Goal: Information Seeking & Learning: Learn about a topic

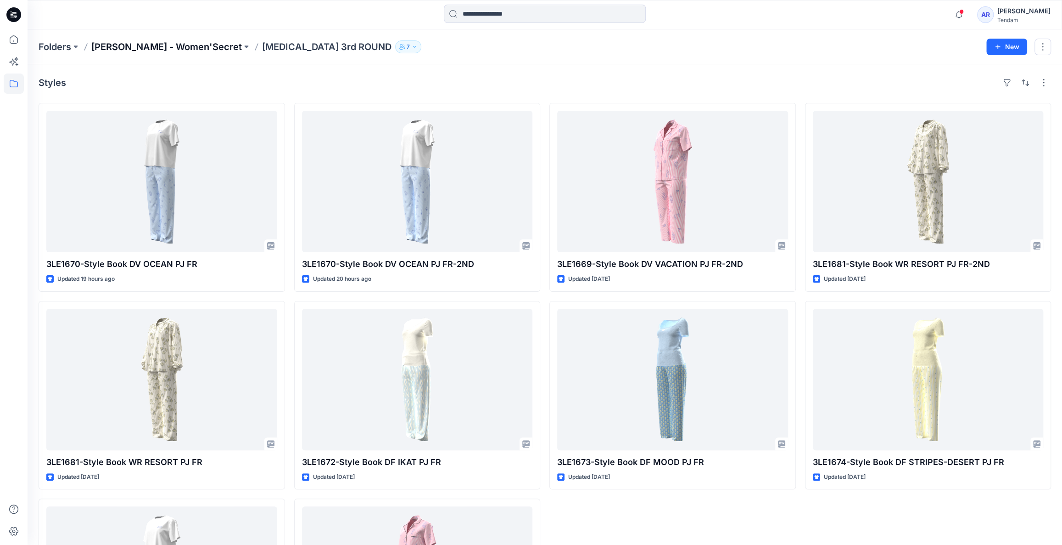
click at [156, 43] on p "[PERSON_NAME] - Women'Secret" at bounding box center [166, 46] width 151 height 13
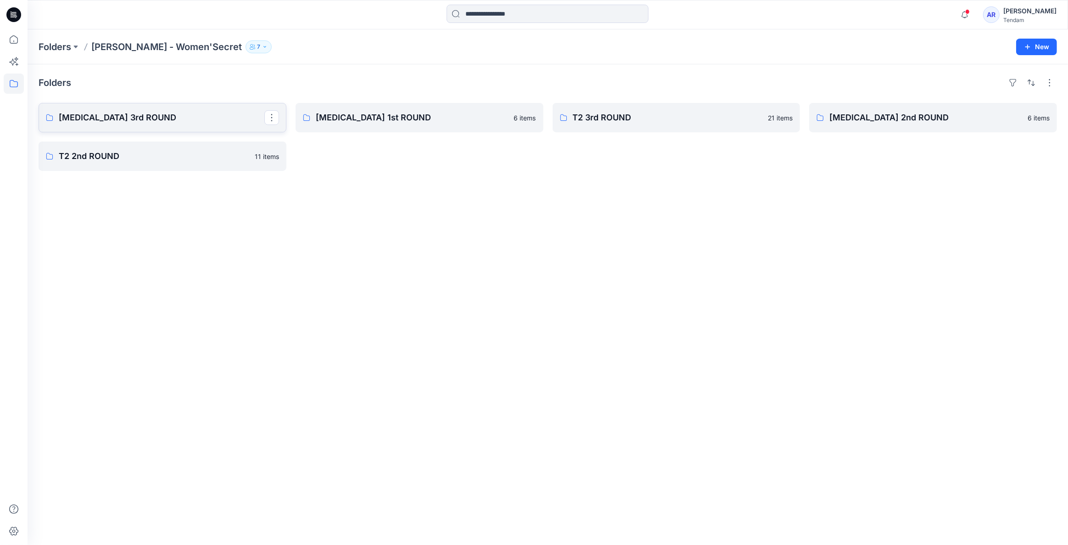
click at [129, 115] on p "[MEDICAL_DATA] 3rd ROUND" at bounding box center [162, 117] width 206 height 13
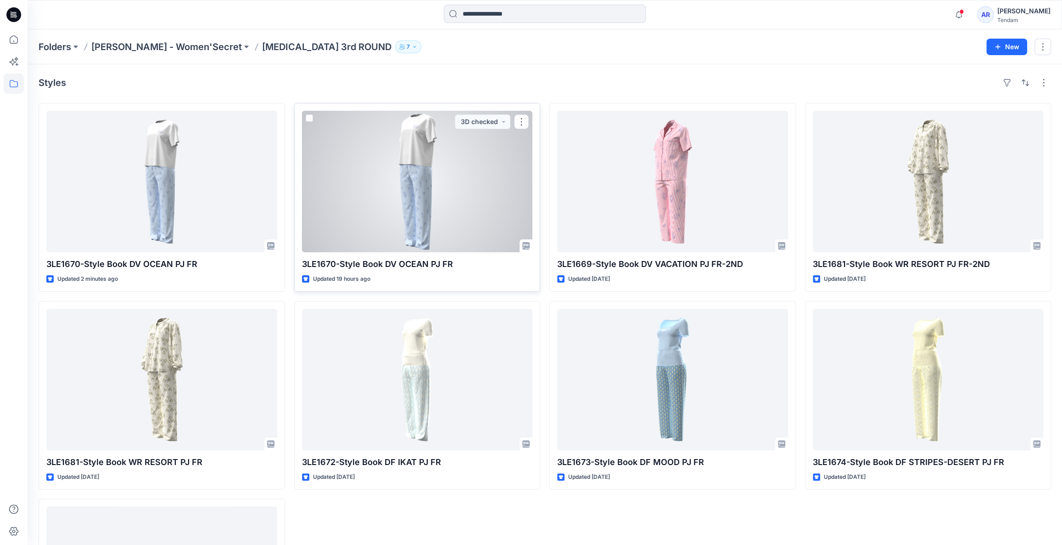
click at [488, 262] on p "3LE1670-Style Book DV OCEAN PJ FR" at bounding box center [417, 264] width 231 height 13
drag, startPoint x: 474, startPoint y: 228, endPoint x: 479, endPoint y: 227, distance: 5.1
click at [475, 227] on div at bounding box center [417, 181] width 231 height 141
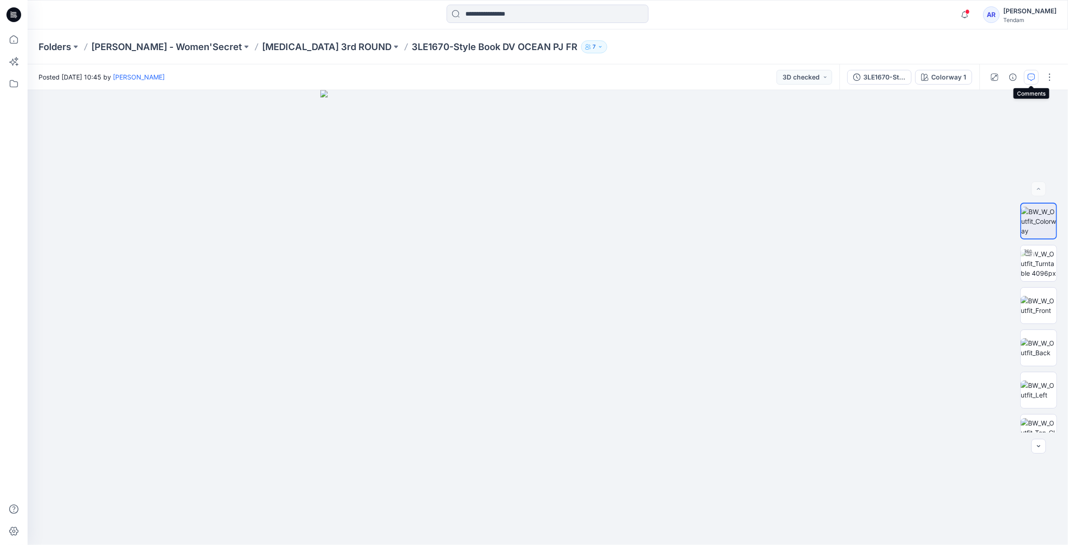
click at [1033, 77] on icon "button" at bounding box center [1031, 76] width 7 height 7
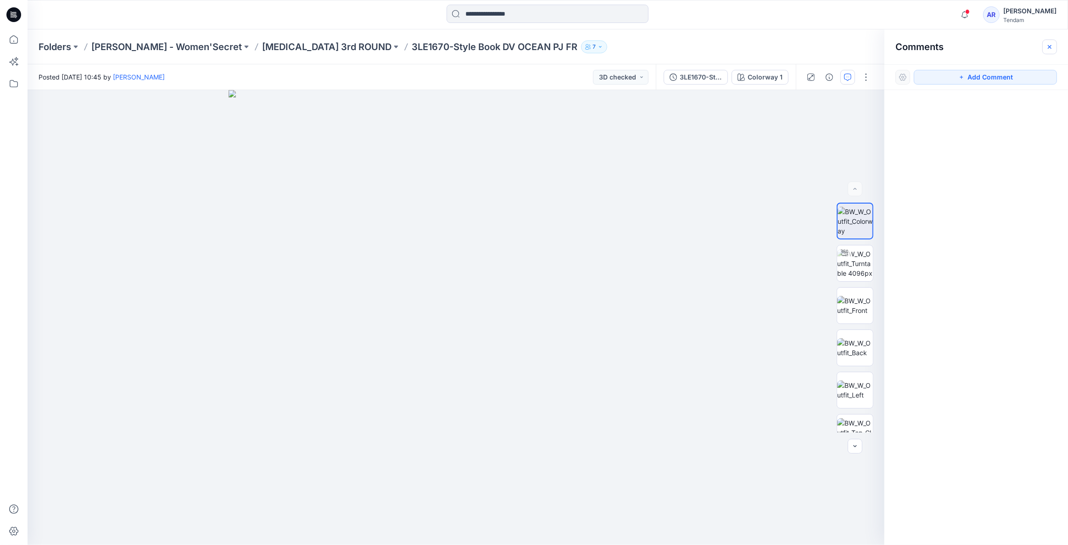
click at [1050, 41] on button "button" at bounding box center [1050, 46] width 15 height 15
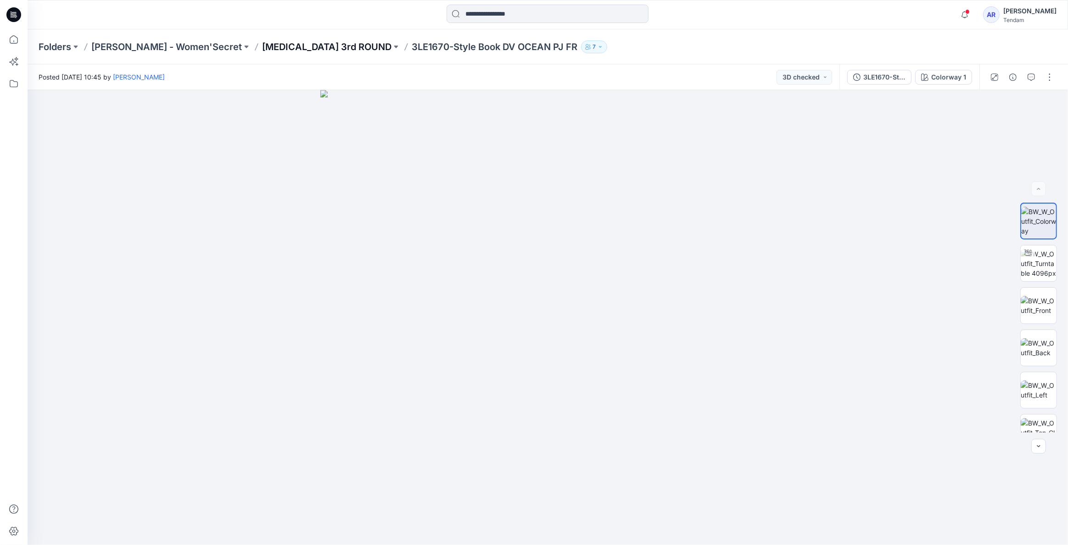
click at [262, 48] on p "[MEDICAL_DATA] 3rd ROUND" at bounding box center [326, 46] width 129 height 13
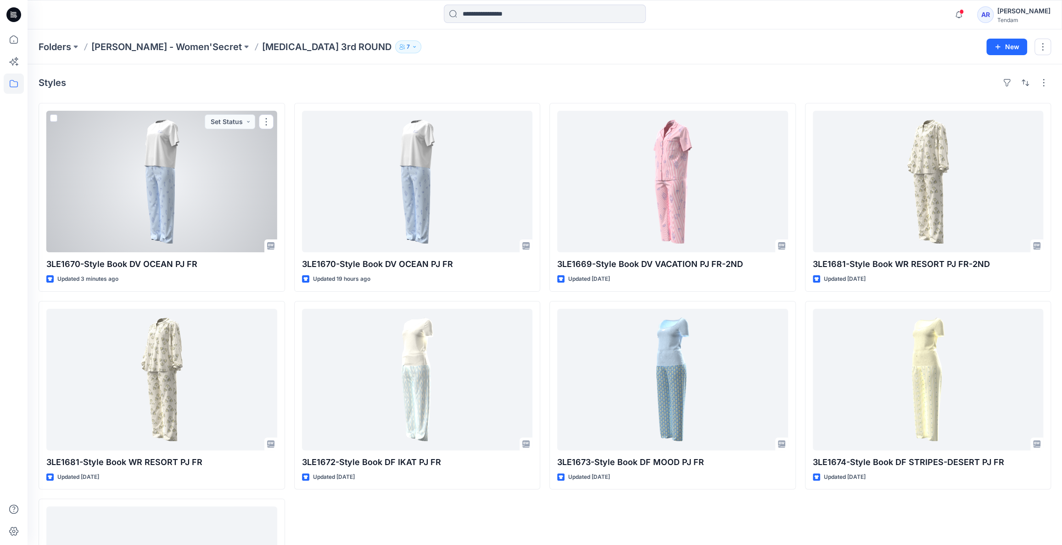
click at [222, 244] on div at bounding box center [161, 181] width 231 height 141
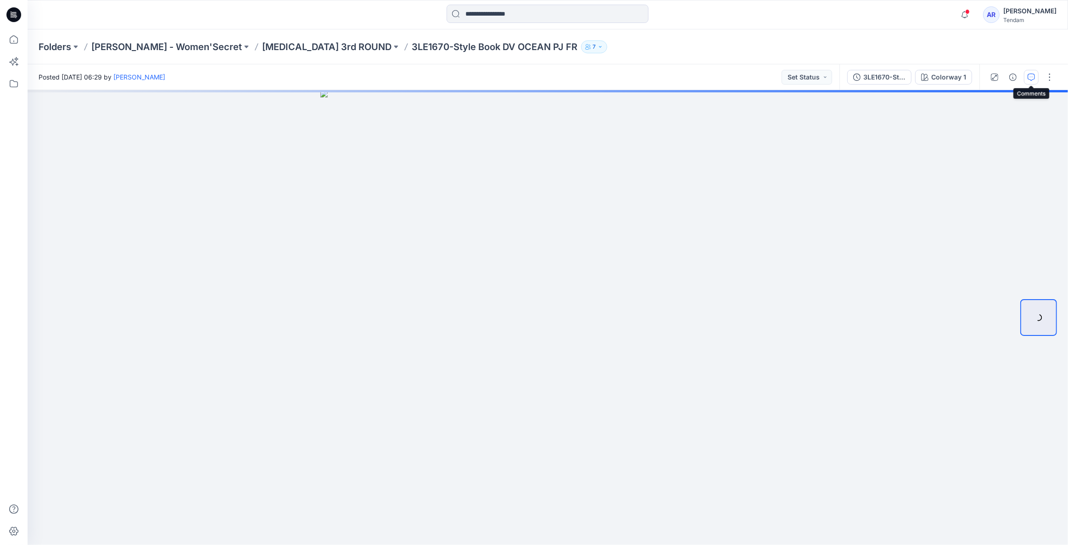
click at [1033, 77] on icon "button" at bounding box center [1031, 76] width 7 height 7
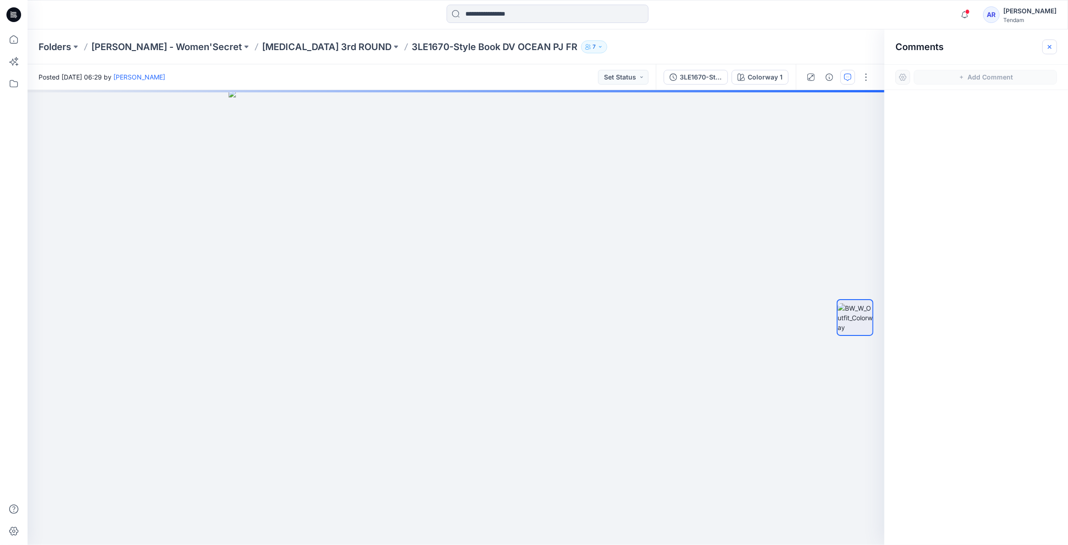
click at [1050, 50] on icon "button" at bounding box center [1049, 46] width 7 height 7
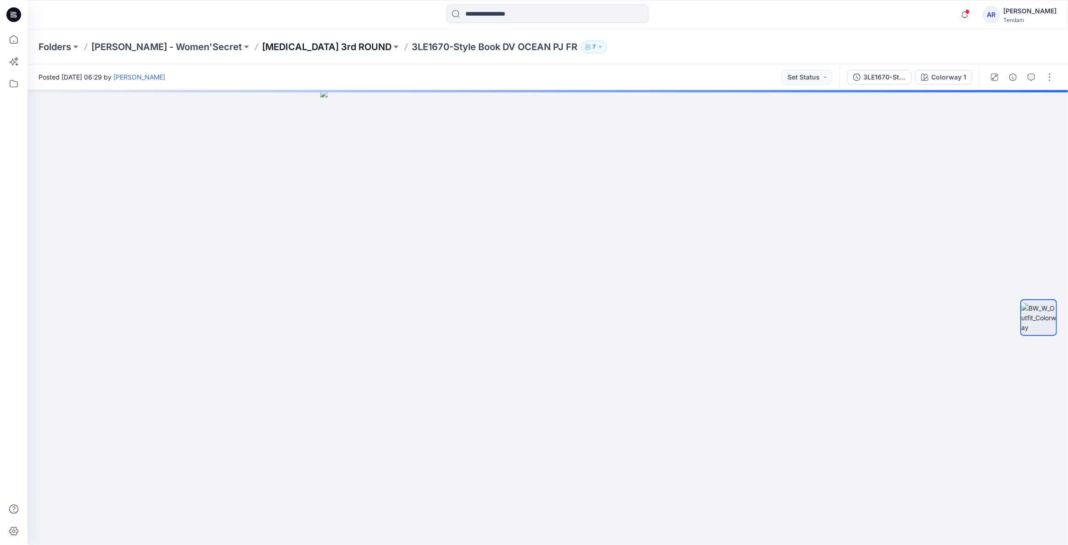
click at [262, 45] on p "[MEDICAL_DATA] 3rd ROUND" at bounding box center [326, 46] width 129 height 13
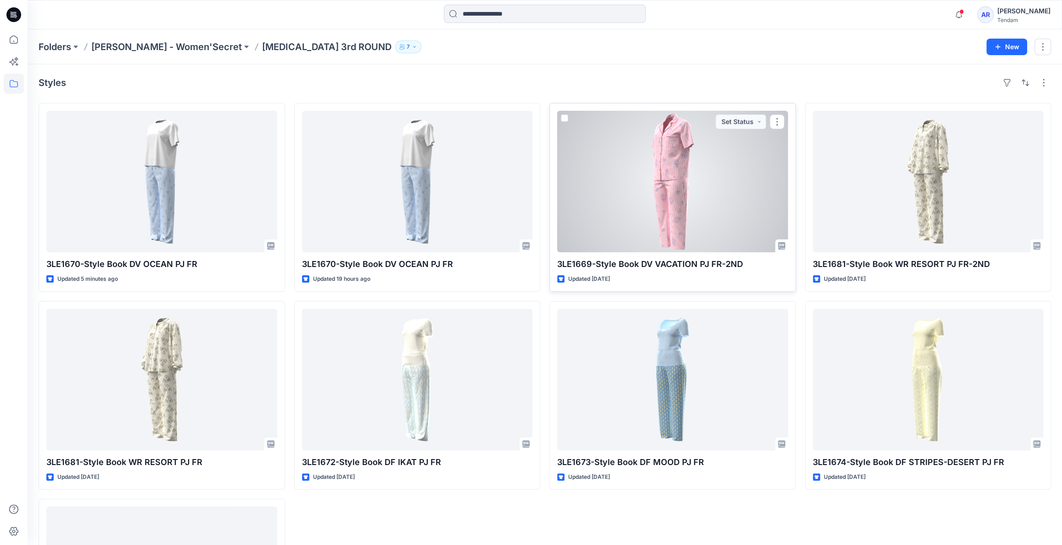
click at [690, 236] on div at bounding box center [672, 181] width 231 height 141
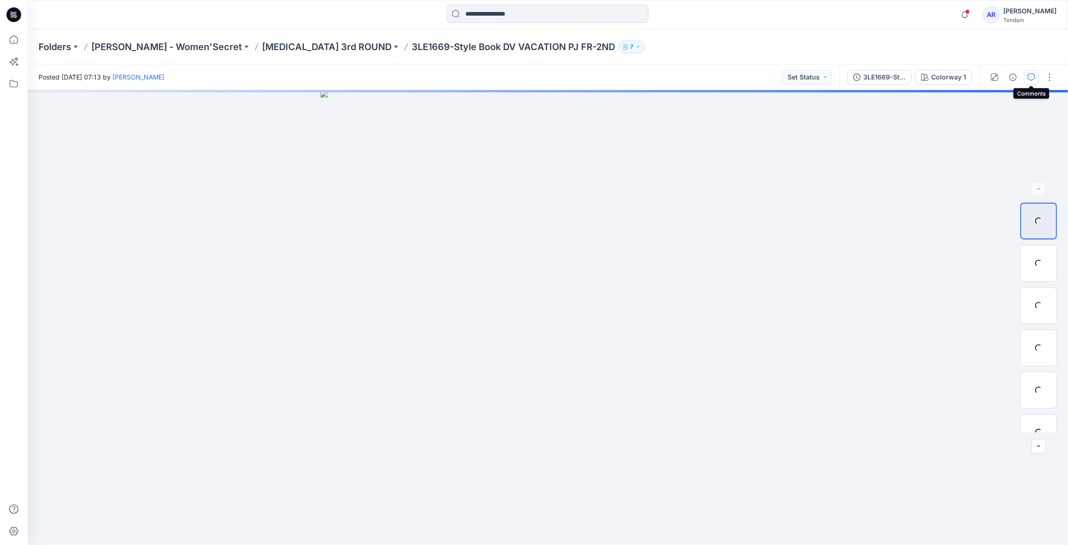
click at [1027, 77] on button "button" at bounding box center [1031, 77] width 15 height 15
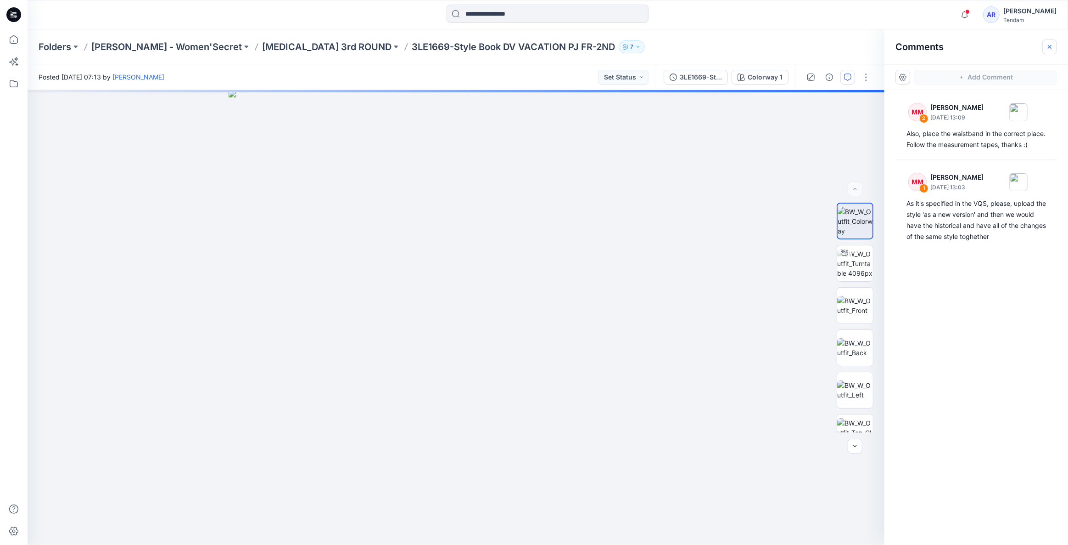
click at [1048, 45] on icon "button" at bounding box center [1049, 46] width 7 height 7
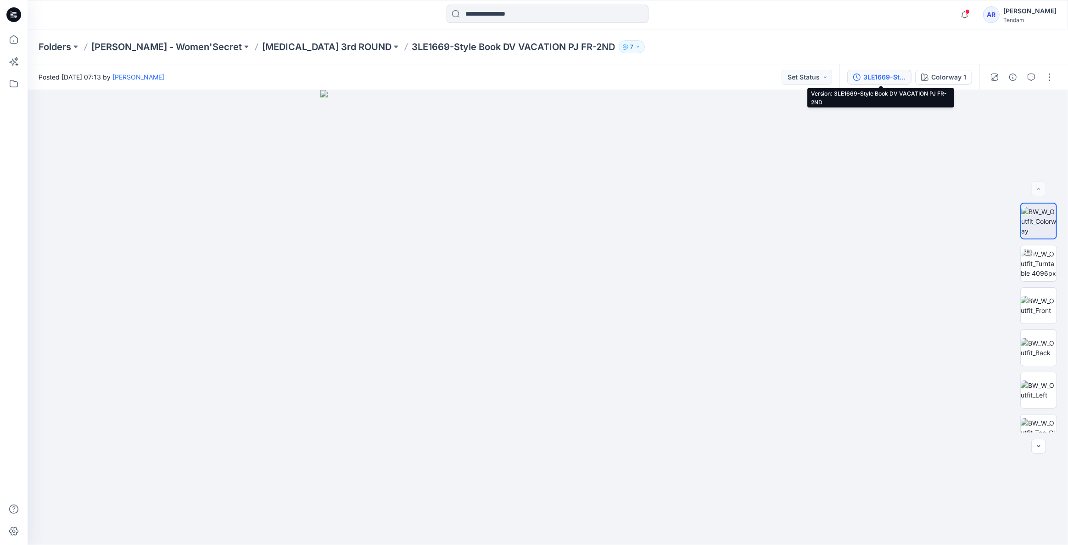
click at [873, 74] on div "3LE1669-Style Book DV VACATION PJ FR-2ND" at bounding box center [885, 77] width 42 height 10
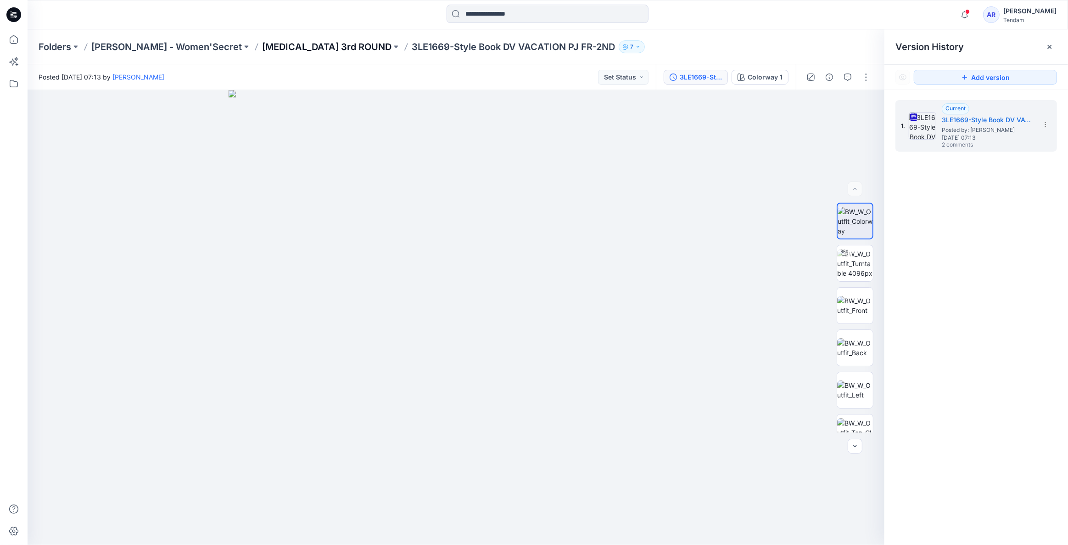
click at [282, 45] on p "[MEDICAL_DATA] 3rd ROUND" at bounding box center [326, 46] width 129 height 13
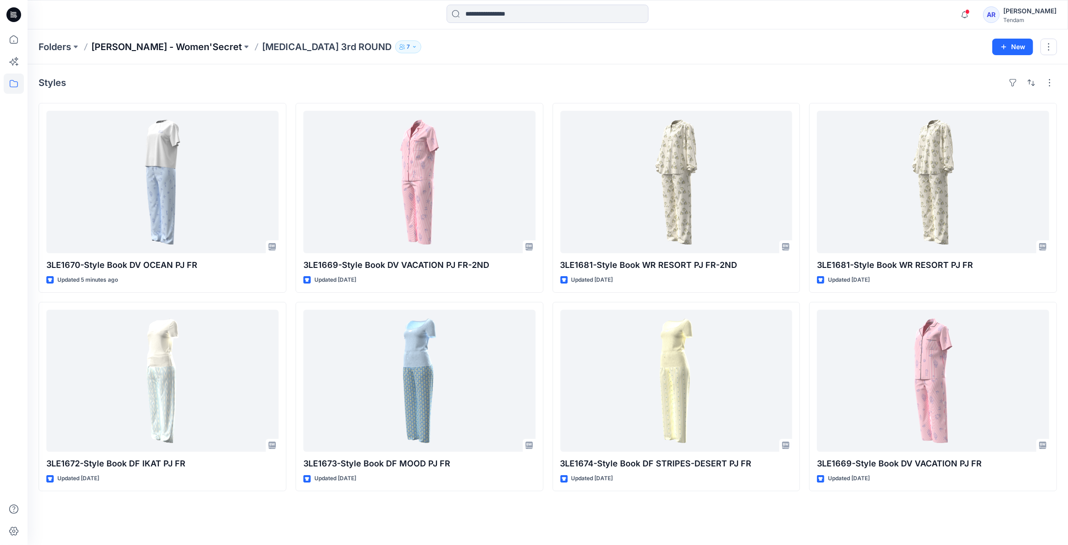
click at [137, 45] on p "[PERSON_NAME] - Women'Secret" at bounding box center [166, 46] width 151 height 13
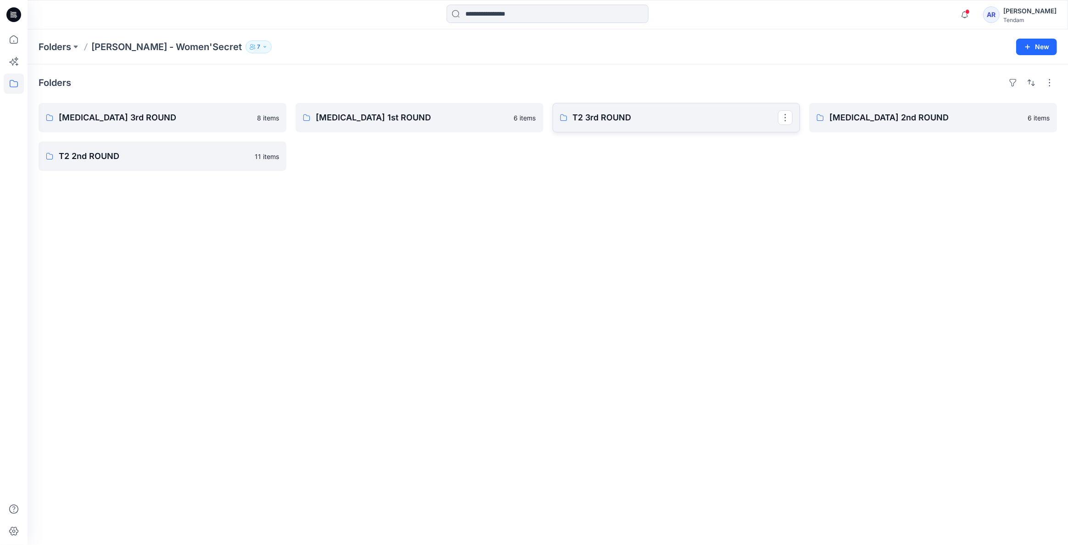
click at [606, 124] on link "T2 3rd ROUND" at bounding box center [677, 117] width 248 height 29
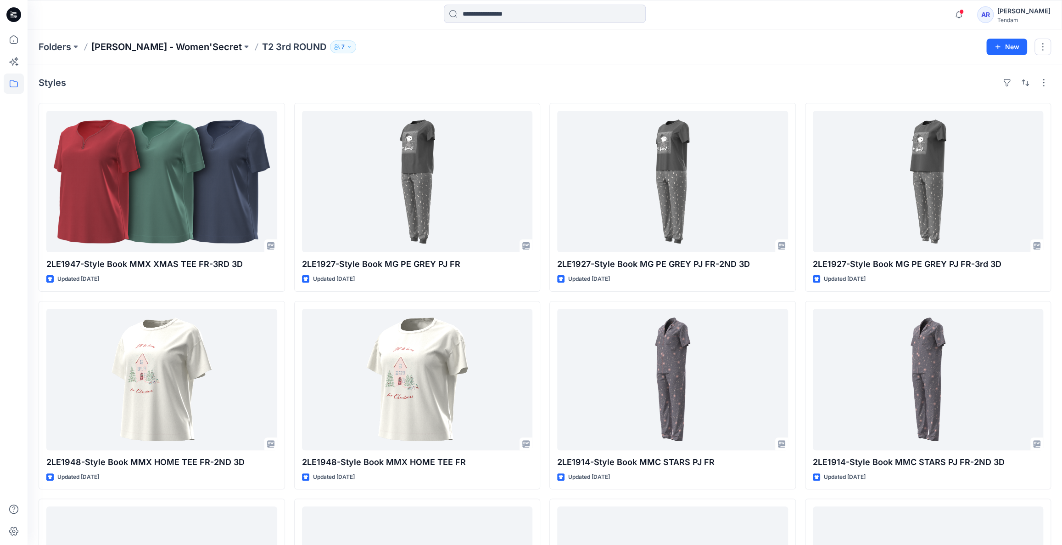
click at [170, 43] on p "[PERSON_NAME] - Women'Secret" at bounding box center [166, 46] width 151 height 13
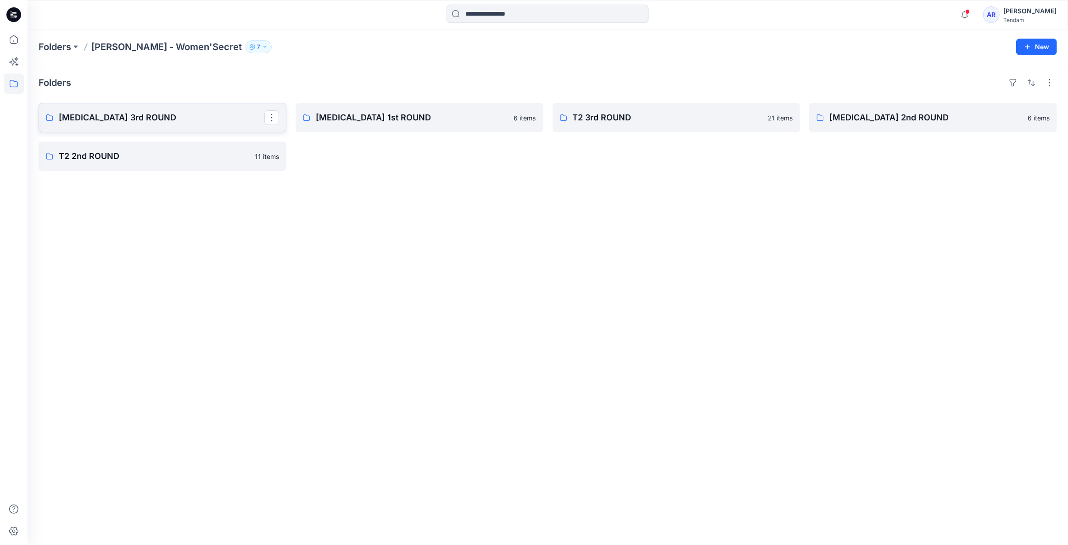
click at [186, 121] on p "[MEDICAL_DATA] 3rd ROUND" at bounding box center [162, 117] width 206 height 13
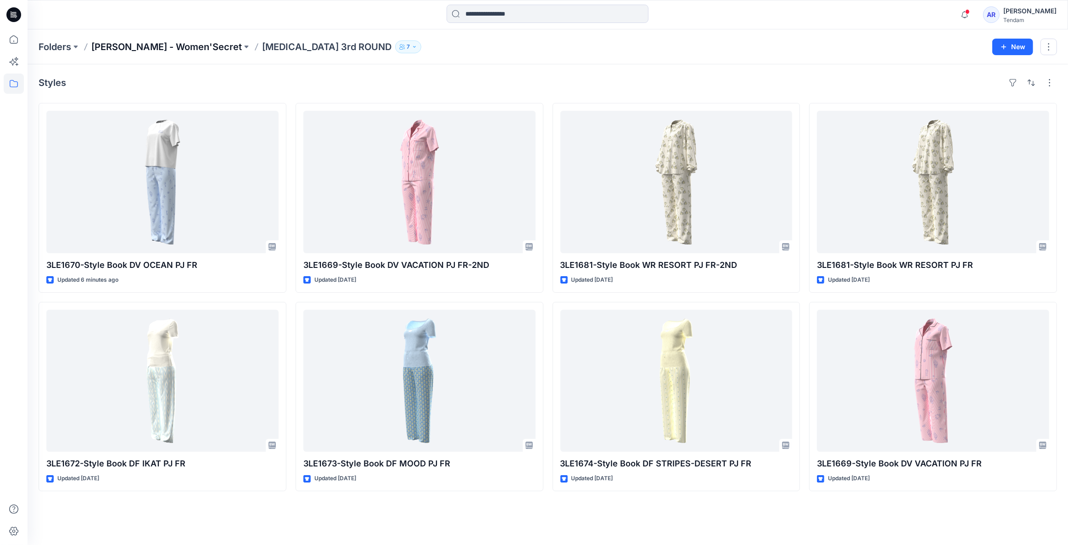
click at [155, 49] on p "[PERSON_NAME] - Women'Secret" at bounding box center [166, 46] width 151 height 13
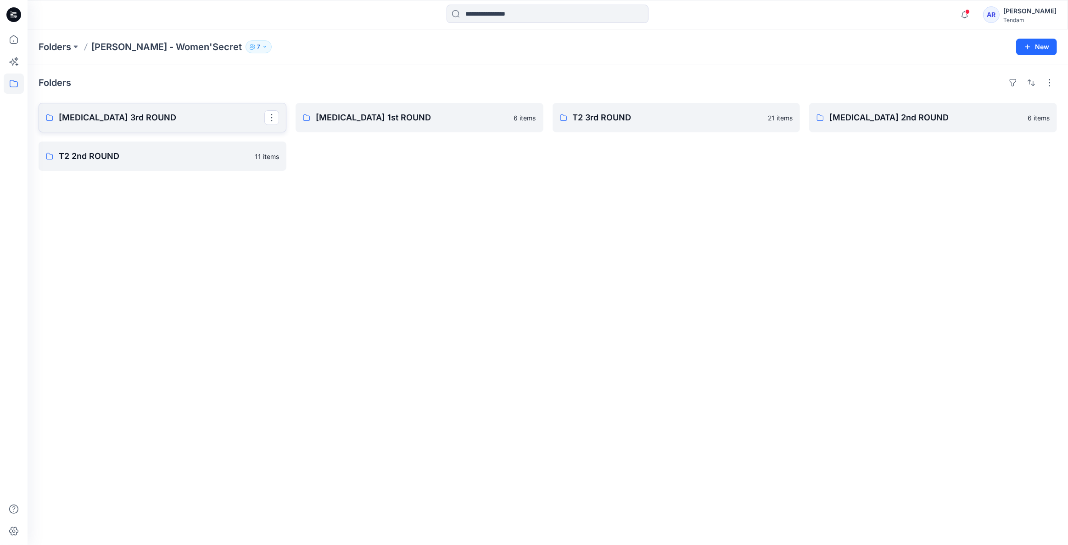
click at [214, 126] on link "[MEDICAL_DATA] 3rd ROUND" at bounding box center [163, 117] width 248 height 29
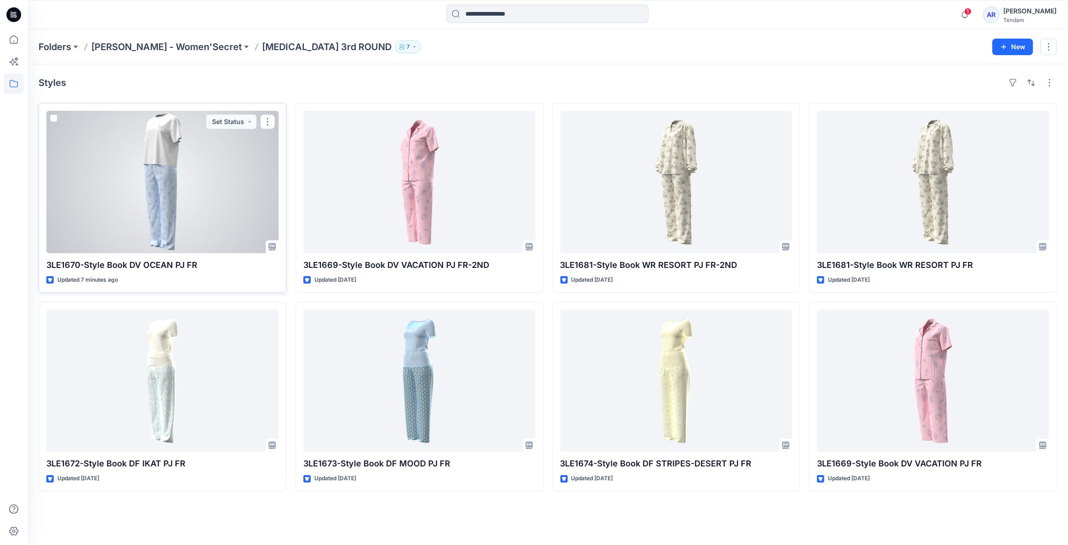
click at [207, 220] on div at bounding box center [162, 182] width 232 height 142
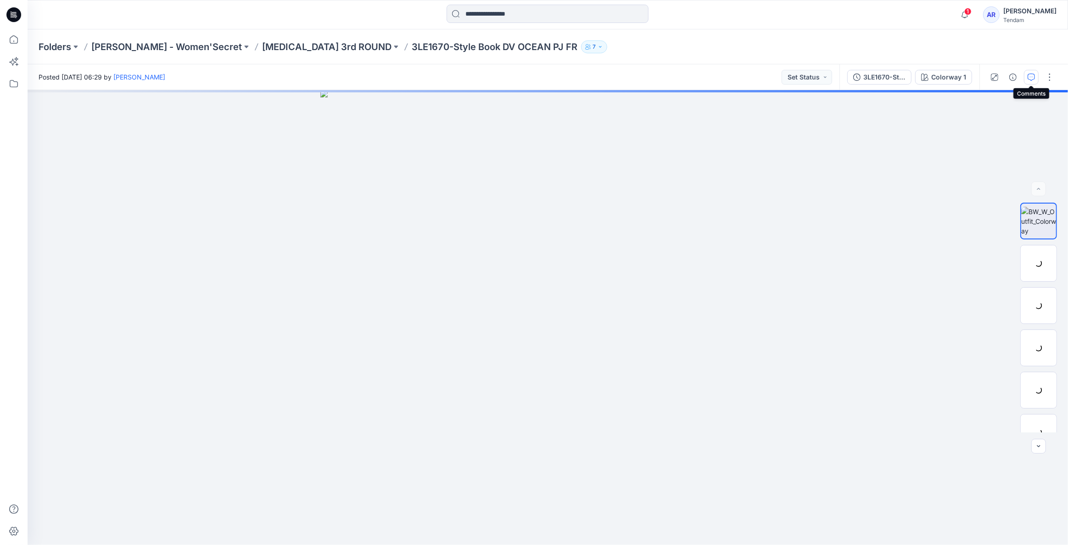
click at [1034, 77] on icon "button" at bounding box center [1031, 76] width 7 height 7
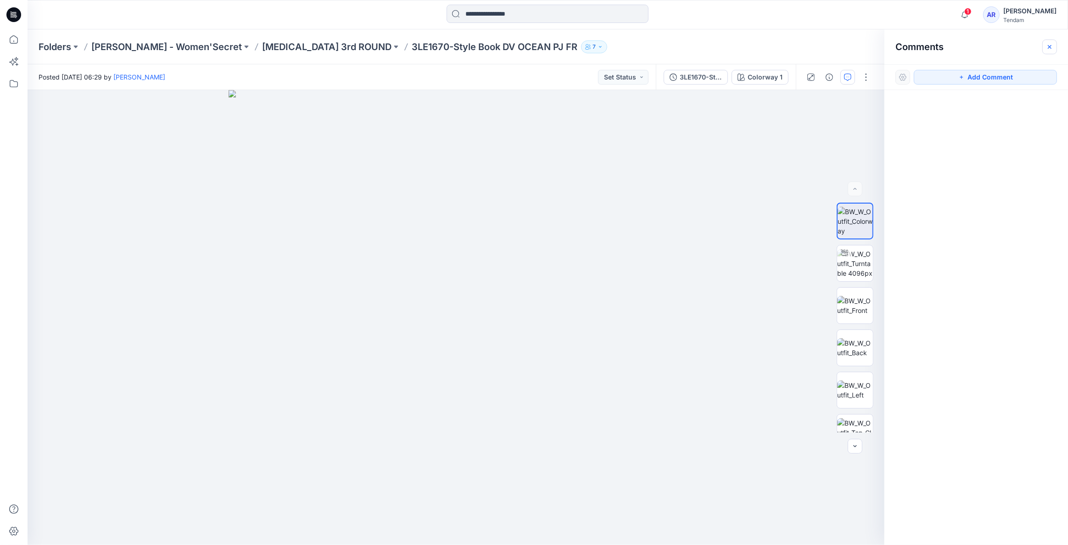
click at [1047, 48] on icon "button" at bounding box center [1049, 46] width 7 height 7
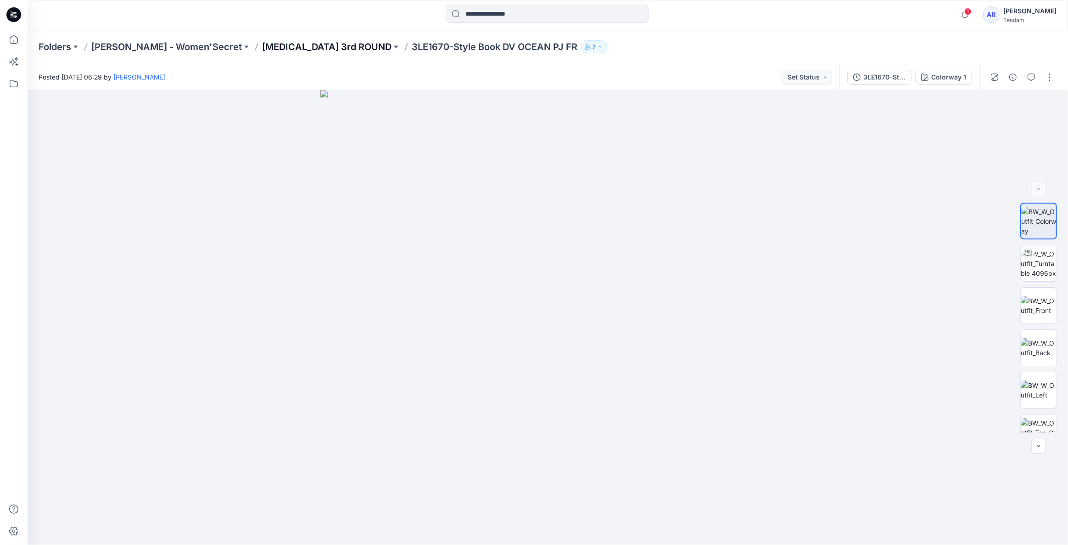
click at [263, 44] on p "[MEDICAL_DATA] 3rd ROUND" at bounding box center [326, 46] width 129 height 13
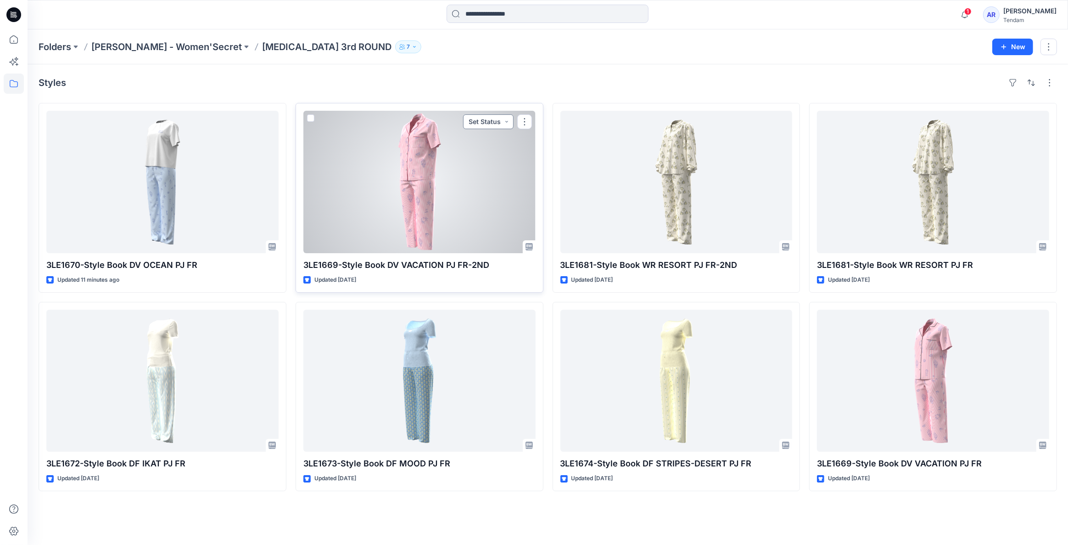
click at [479, 123] on button "Set Status" at bounding box center [488, 121] width 51 height 15
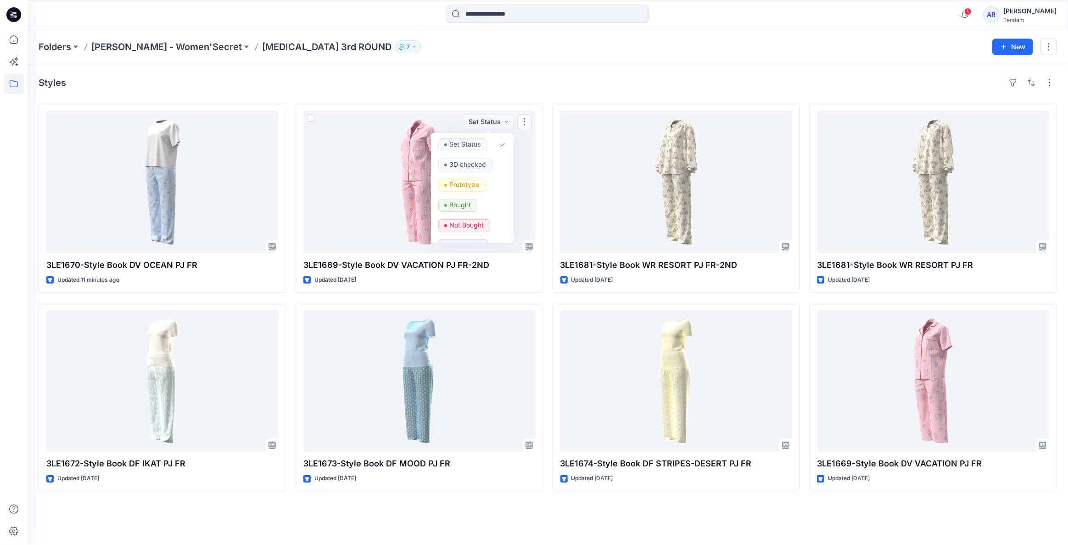
click at [288, 298] on div "3LE1670-Style Book DV OCEAN PJ FR Updated 11 minutes ago 3LE1672-Style Book DF …" at bounding box center [548, 297] width 1019 height 388
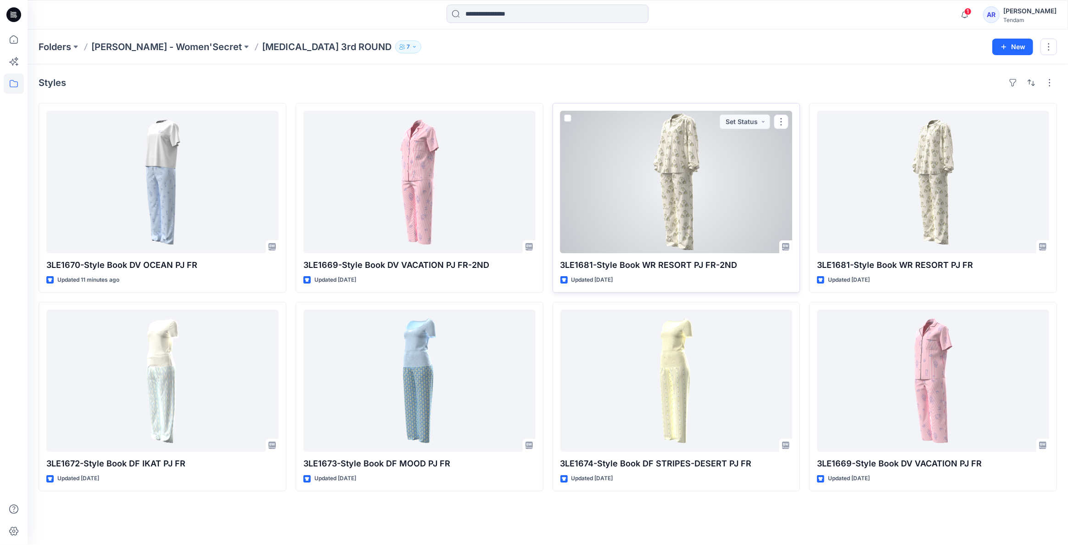
click at [670, 248] on div at bounding box center [677, 182] width 232 height 142
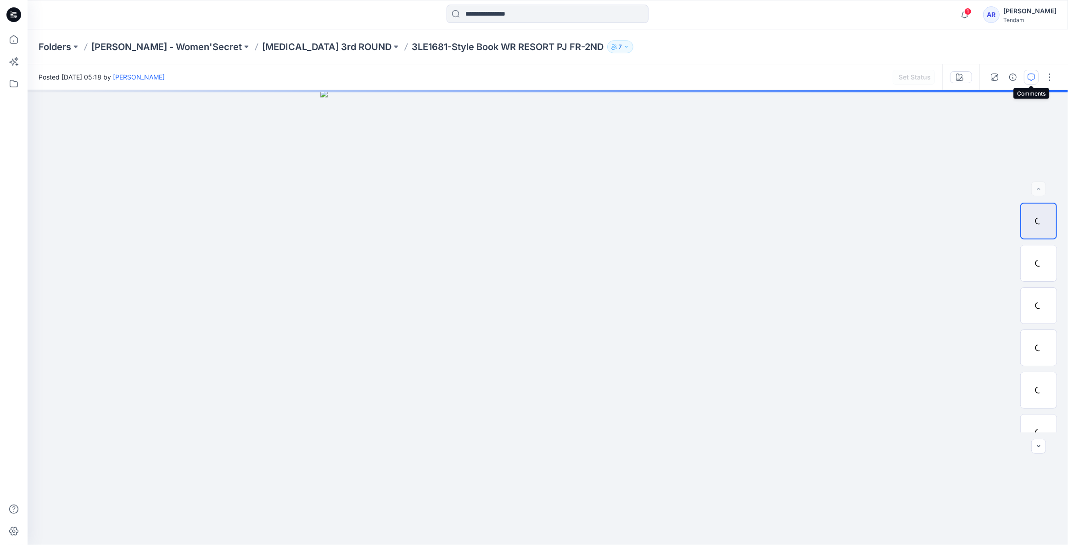
click at [1033, 78] on icon "button" at bounding box center [1031, 76] width 7 height 7
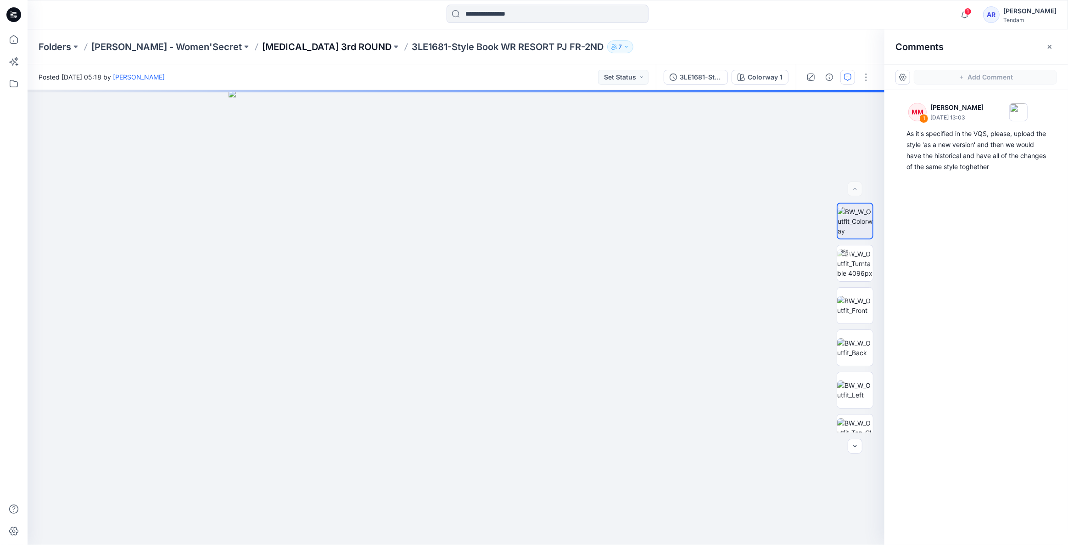
click at [262, 41] on p "[MEDICAL_DATA] 3rd ROUND" at bounding box center [326, 46] width 129 height 13
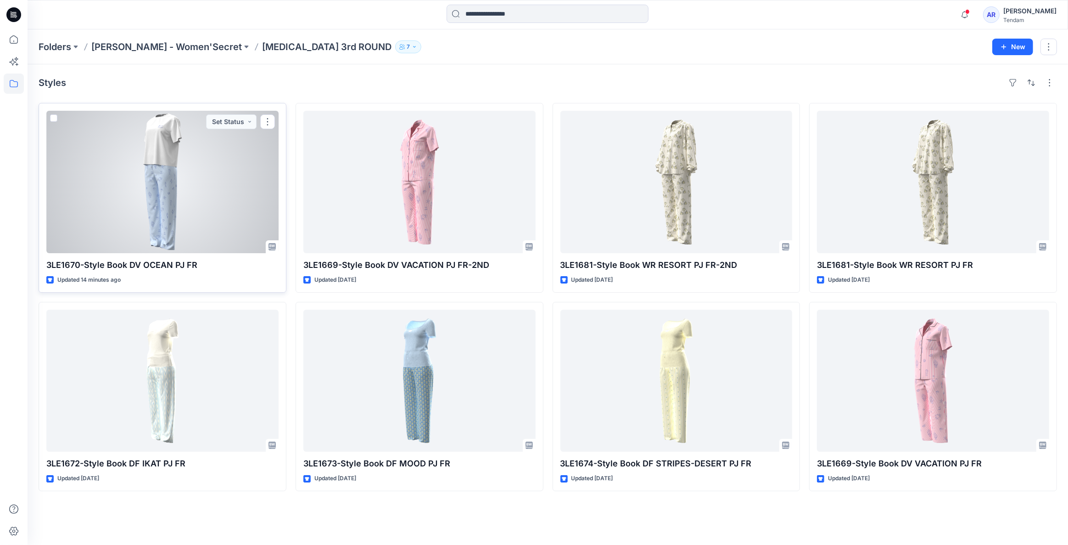
click at [184, 154] on div at bounding box center [162, 182] width 232 height 142
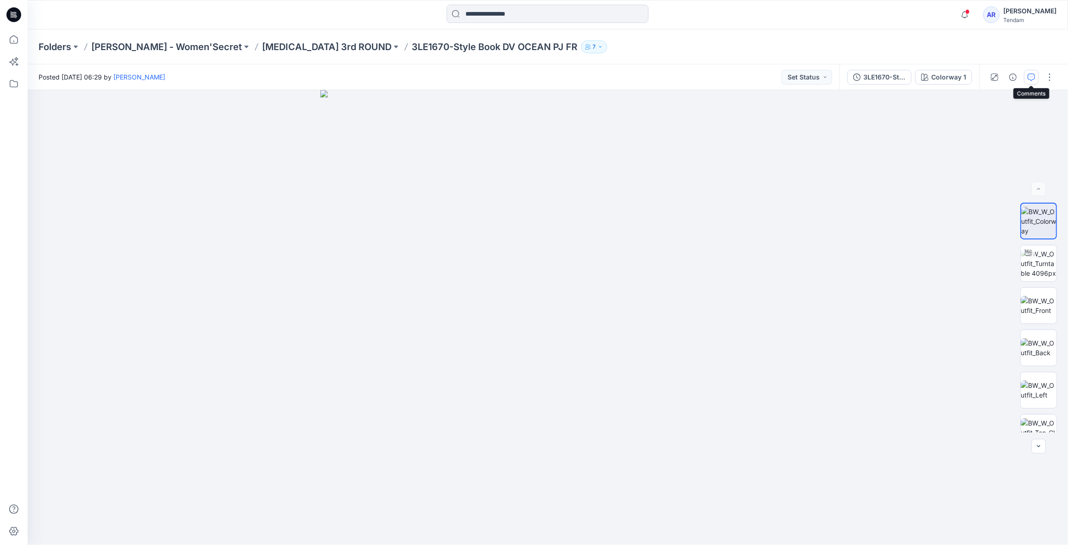
click at [1028, 78] on icon "button" at bounding box center [1031, 76] width 7 height 7
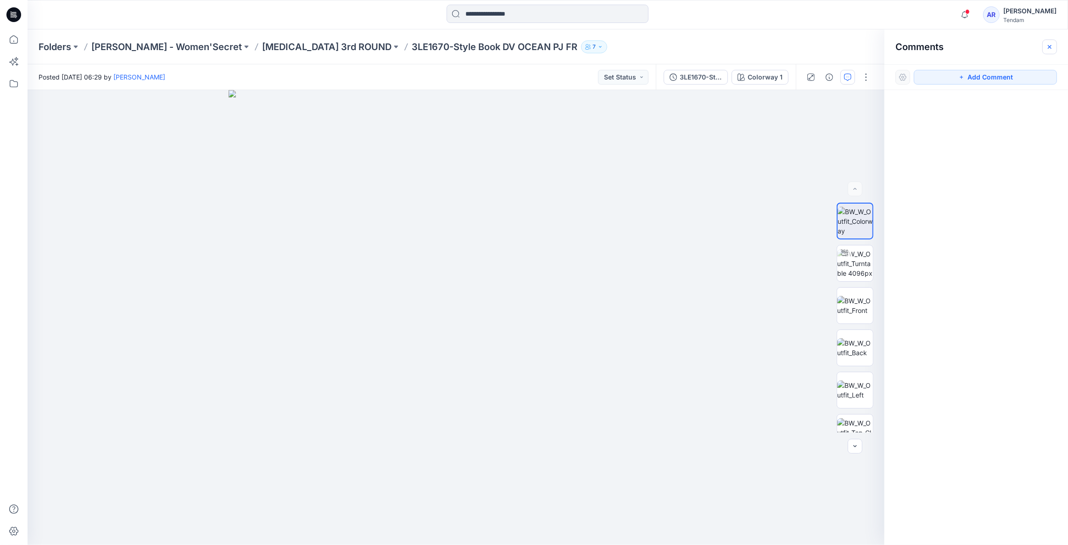
click at [1051, 45] on icon "button" at bounding box center [1049, 46] width 7 height 7
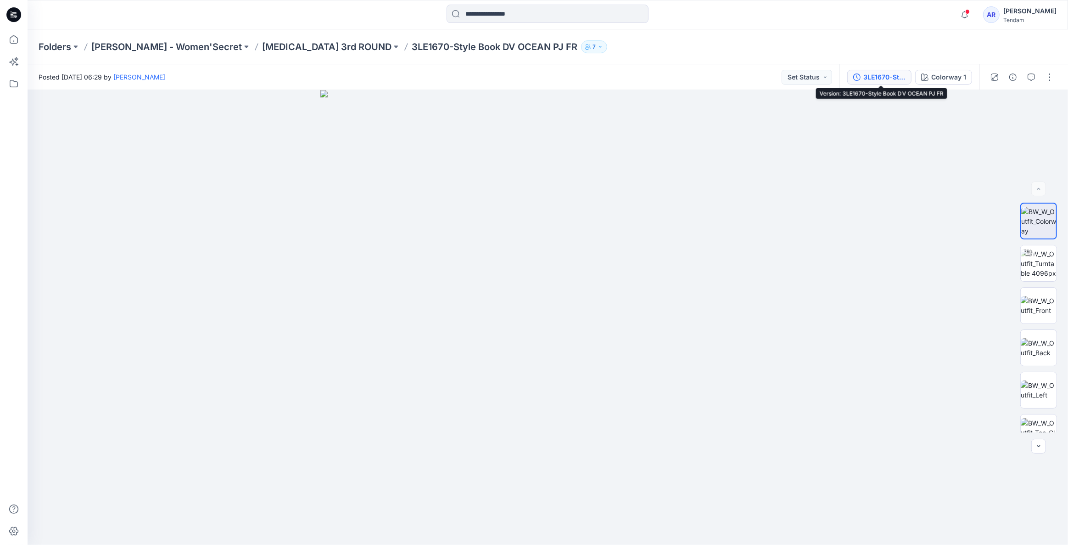
click at [903, 74] on div "3LE1670-Style Book DV OCEAN PJ FR" at bounding box center [885, 77] width 42 height 10
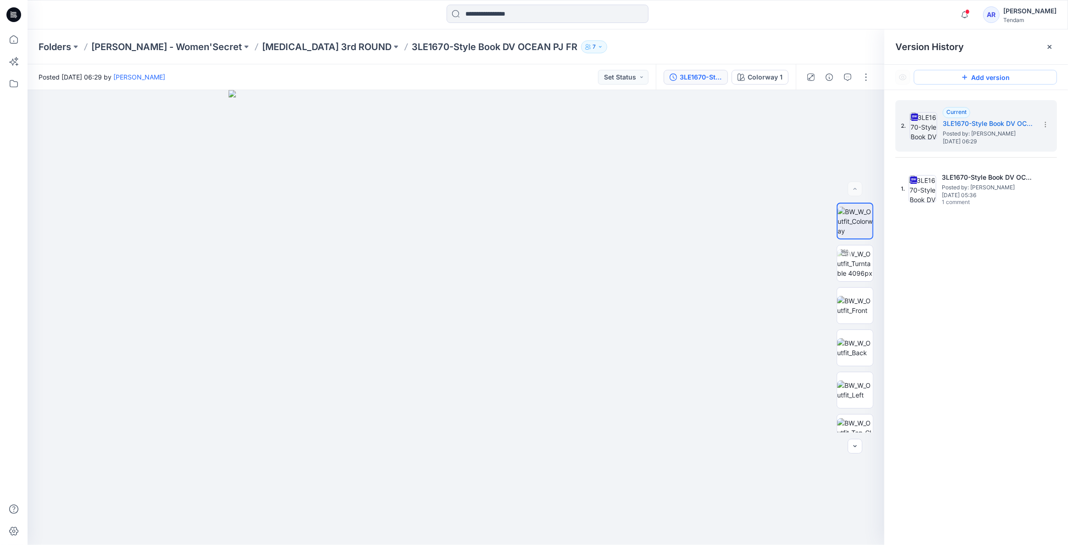
click at [976, 79] on button "Add version" at bounding box center [985, 77] width 143 height 15
drag, startPoint x: 792, startPoint y: 115, endPoint x: 774, endPoint y: 114, distance: 18.8
click at [792, 115] on div at bounding box center [456, 317] width 857 height 455
click at [1050, 46] on icon at bounding box center [1050, 47] width 4 height 4
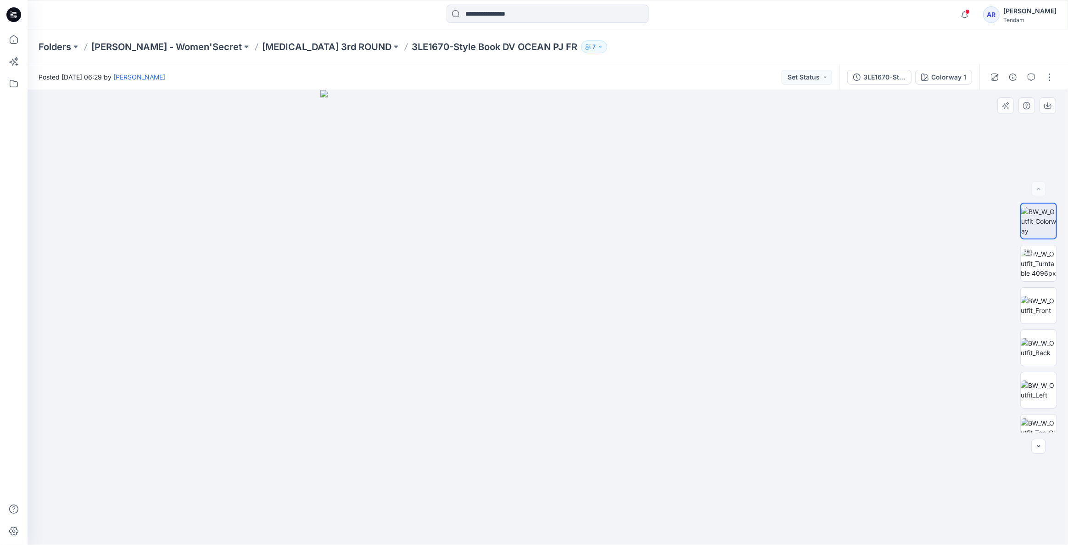
click at [698, 173] on img at bounding box center [547, 317] width 455 height 455
click at [873, 77] on div "3LE1670-Style Book DV OCEAN PJ FR" at bounding box center [885, 77] width 42 height 10
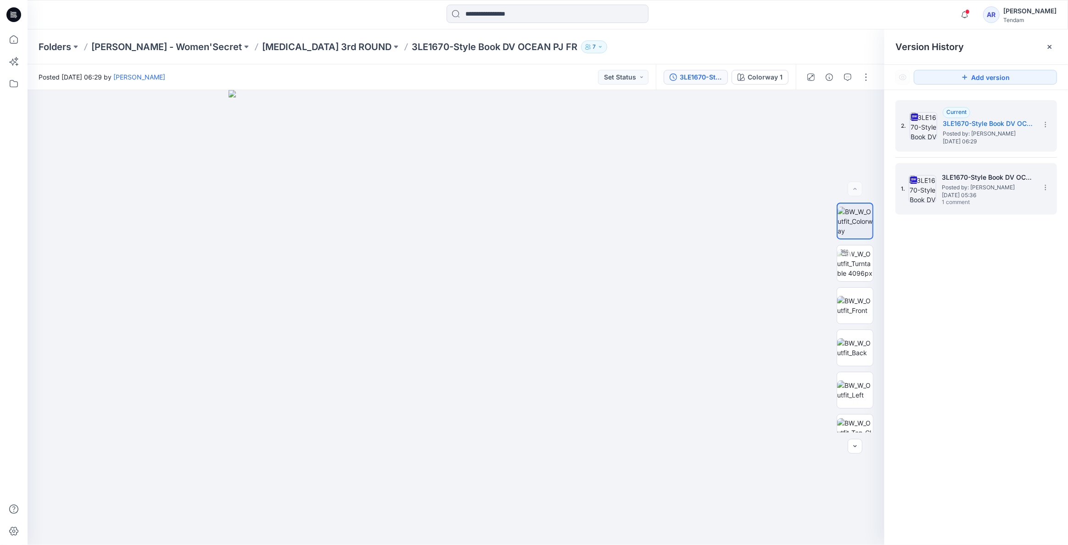
click at [971, 200] on span "1 comment" at bounding box center [974, 202] width 64 height 7
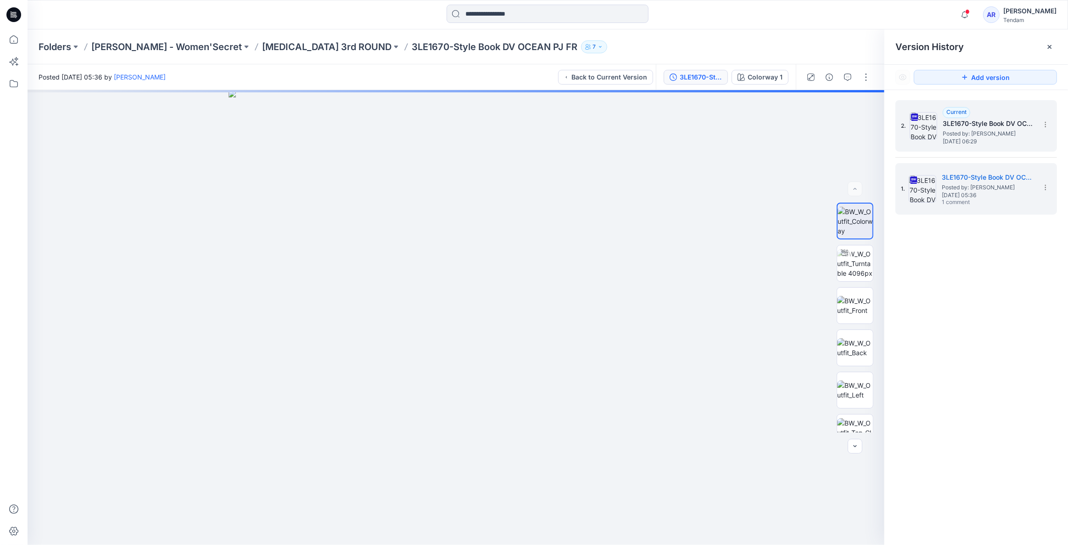
click at [970, 133] on span "Posted by: [PERSON_NAME]" at bounding box center [989, 133] width 92 height 9
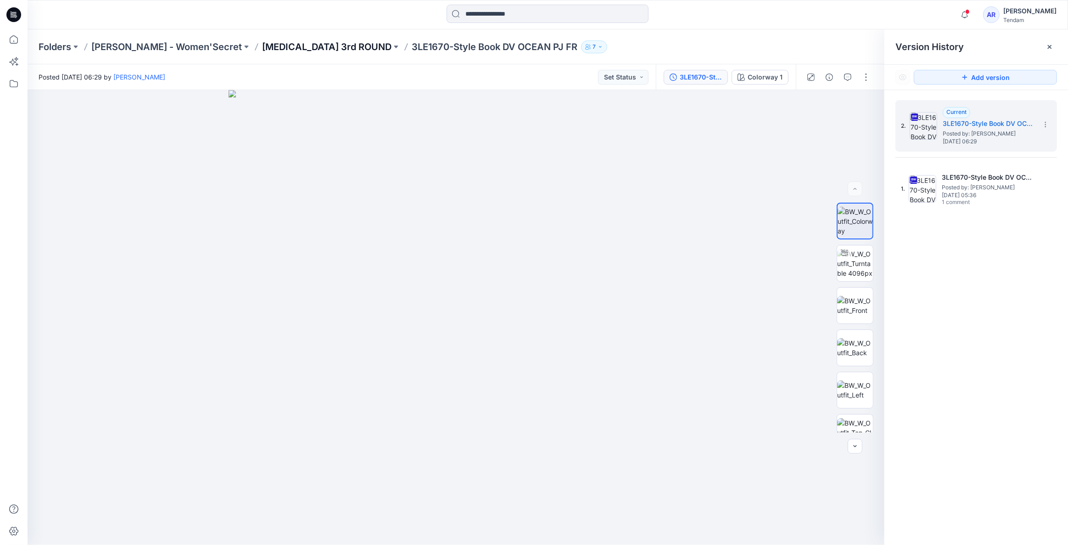
click at [262, 45] on p "[MEDICAL_DATA] 3rd ROUND" at bounding box center [326, 46] width 129 height 13
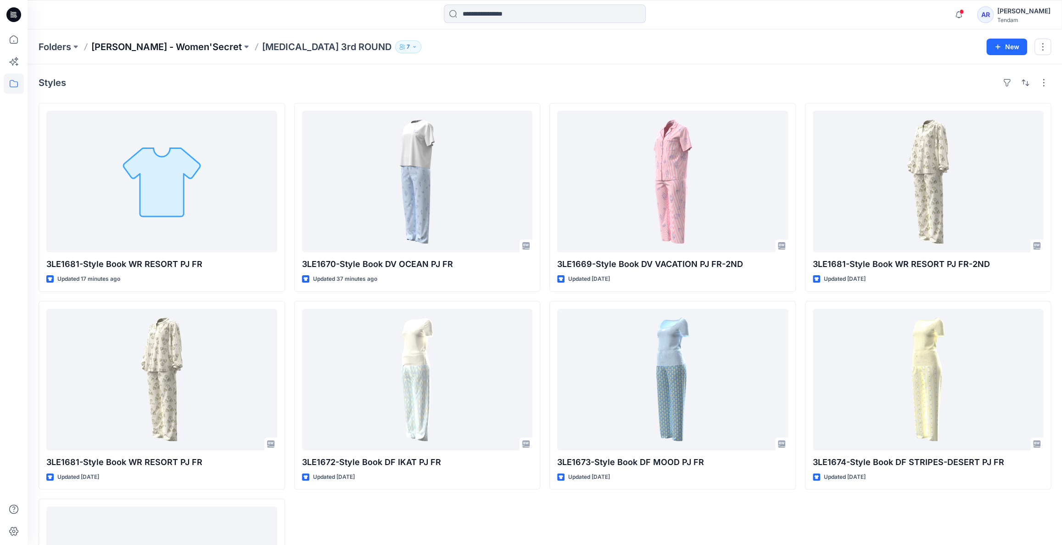
click at [141, 44] on p "[PERSON_NAME] - Women'Secret" at bounding box center [166, 46] width 151 height 13
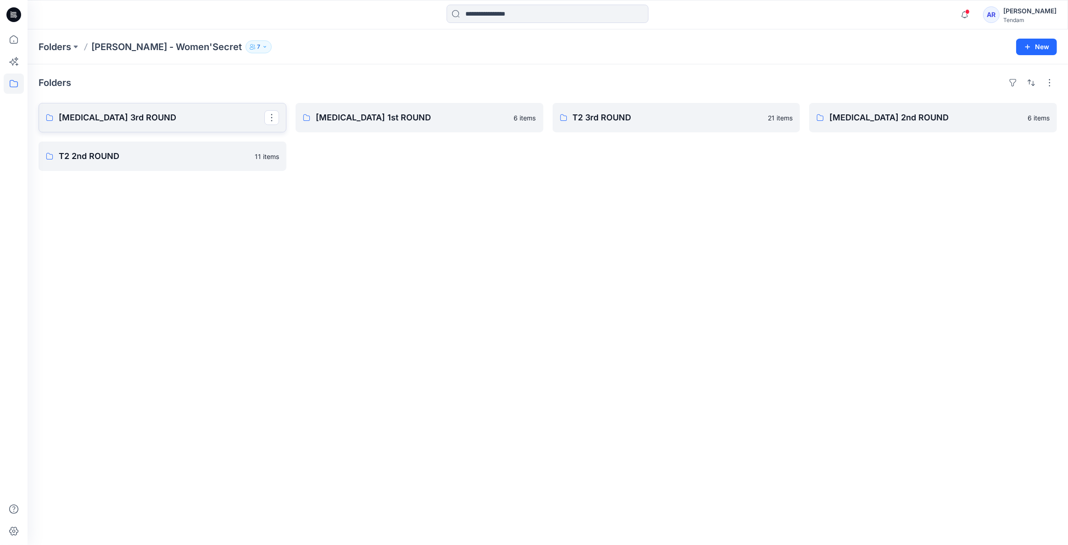
click at [172, 117] on p "[MEDICAL_DATA] 3rd ROUND" at bounding box center [162, 117] width 206 height 13
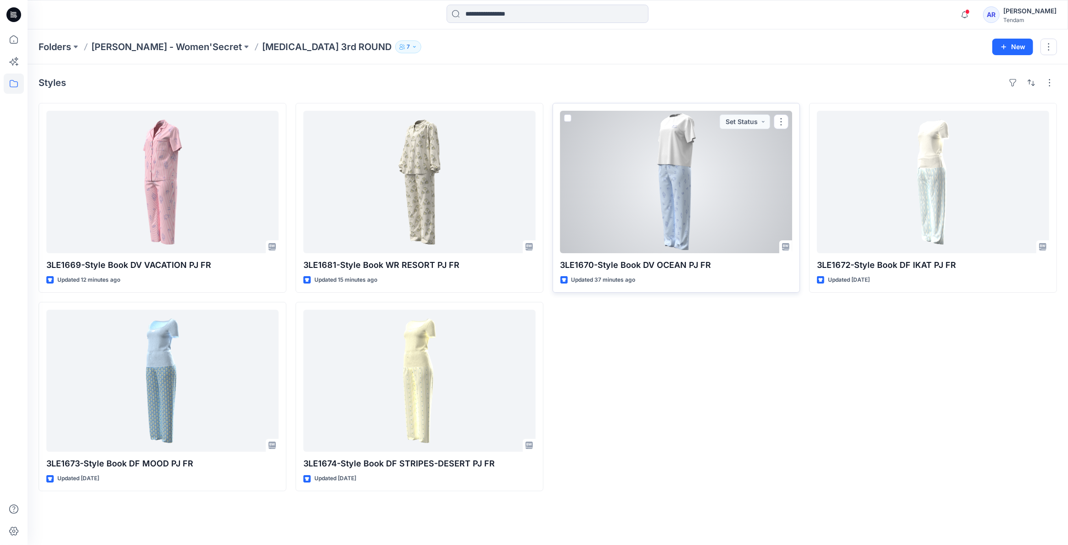
click at [678, 265] on p "3LE1670-Style Book DV OCEAN PJ FR" at bounding box center [677, 264] width 232 height 13
click at [674, 215] on div at bounding box center [677, 182] width 232 height 142
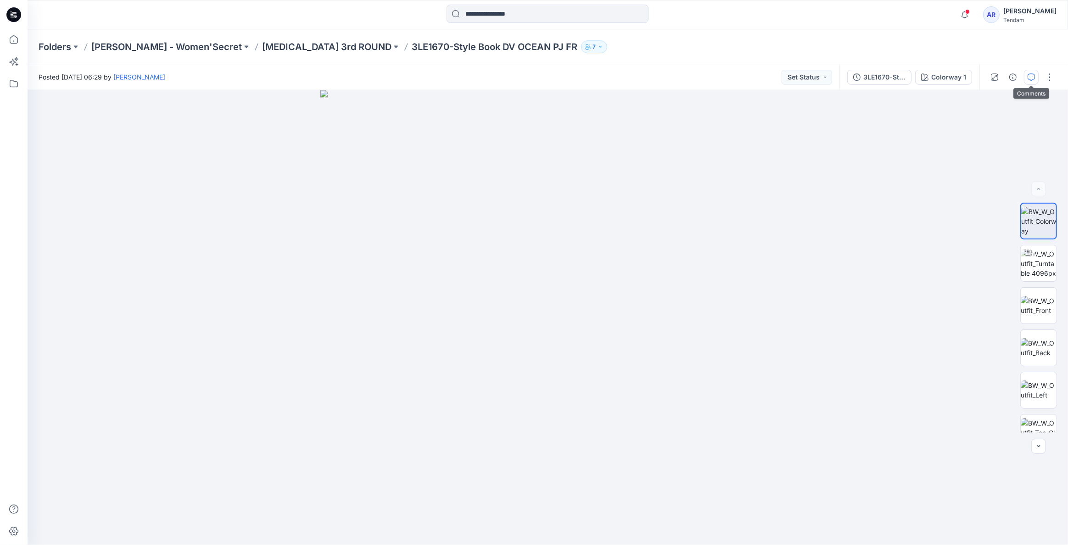
click at [1034, 76] on icon "button" at bounding box center [1031, 76] width 7 height 7
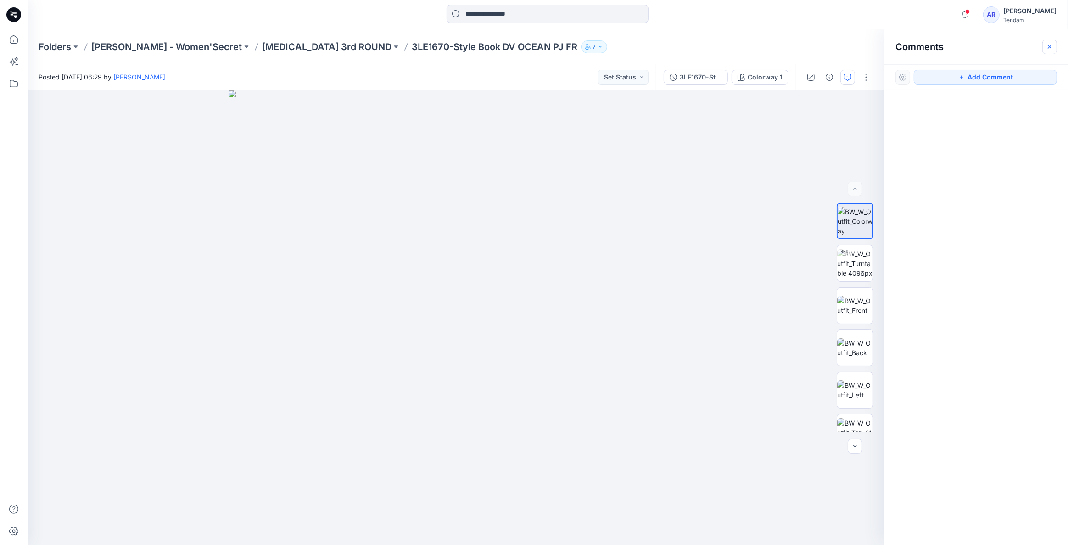
click at [1046, 48] on button "button" at bounding box center [1050, 46] width 15 height 15
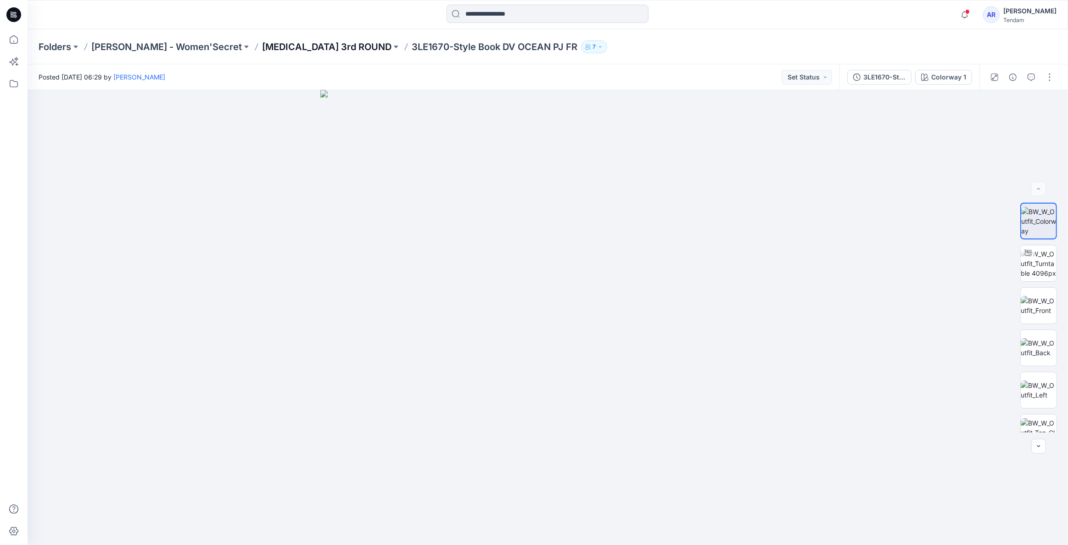
click at [262, 46] on p "[MEDICAL_DATA] 3rd ROUND" at bounding box center [326, 46] width 129 height 13
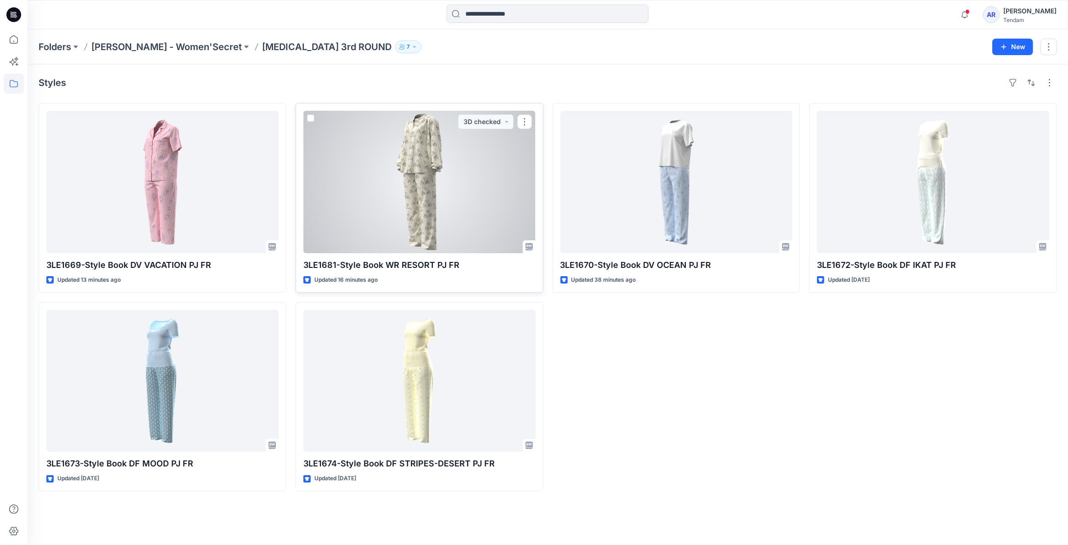
click at [418, 157] on div at bounding box center [419, 182] width 232 height 142
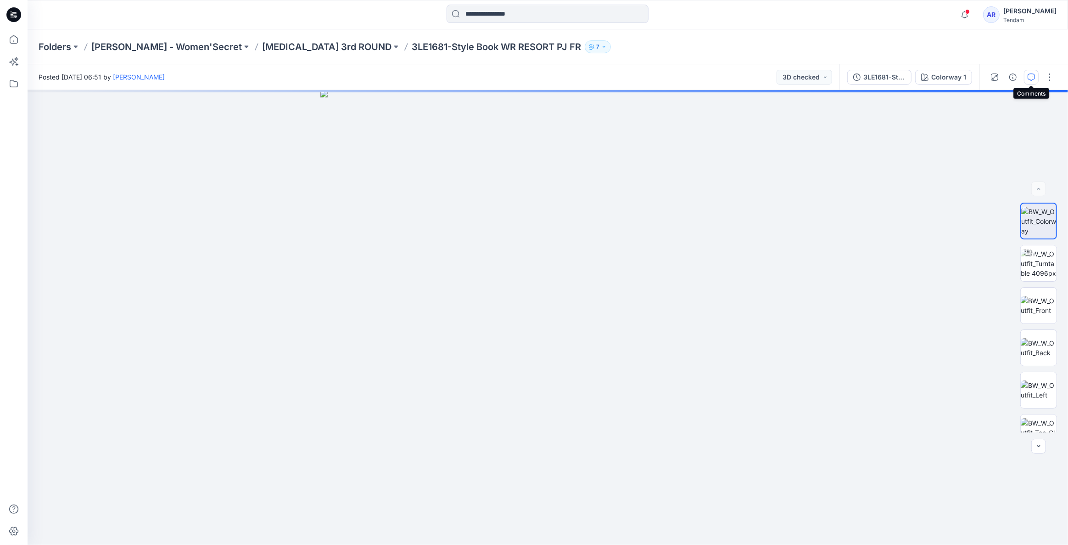
click at [1034, 79] on icon "button" at bounding box center [1031, 76] width 7 height 7
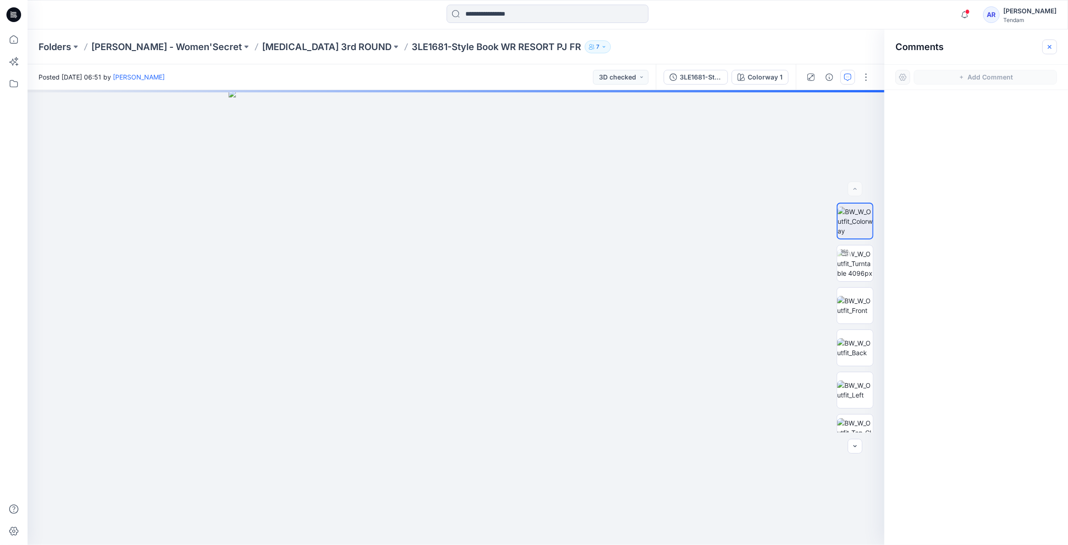
click at [1049, 51] on button "button" at bounding box center [1050, 46] width 15 height 15
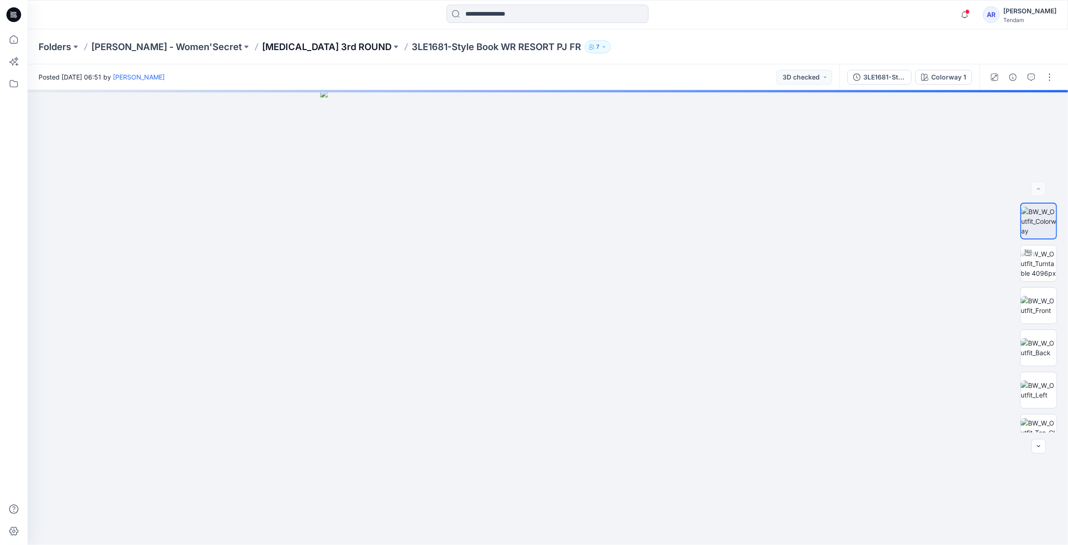
click at [262, 48] on p "[MEDICAL_DATA] 3rd ROUND" at bounding box center [326, 46] width 129 height 13
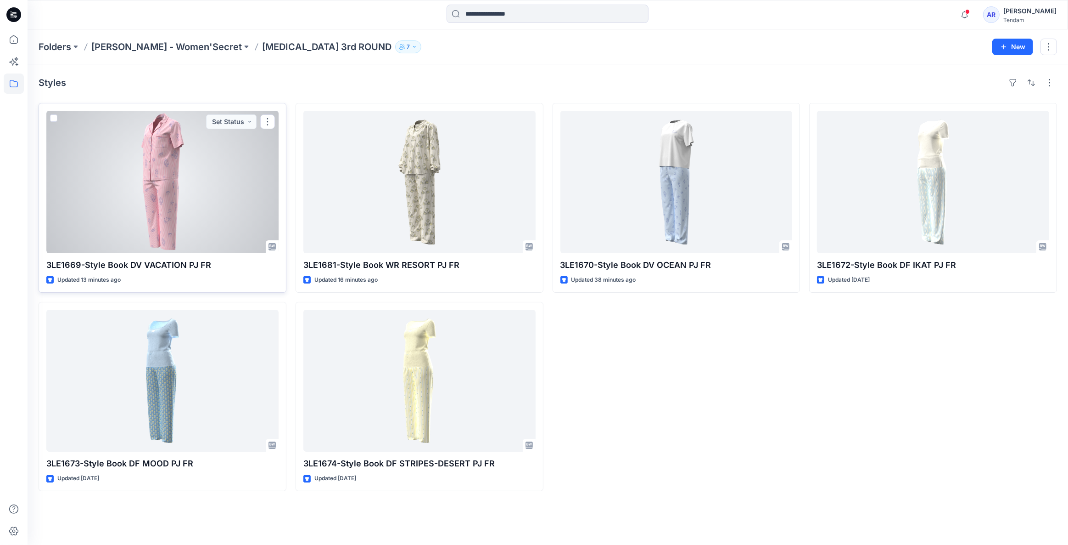
click at [195, 139] on div at bounding box center [162, 182] width 232 height 142
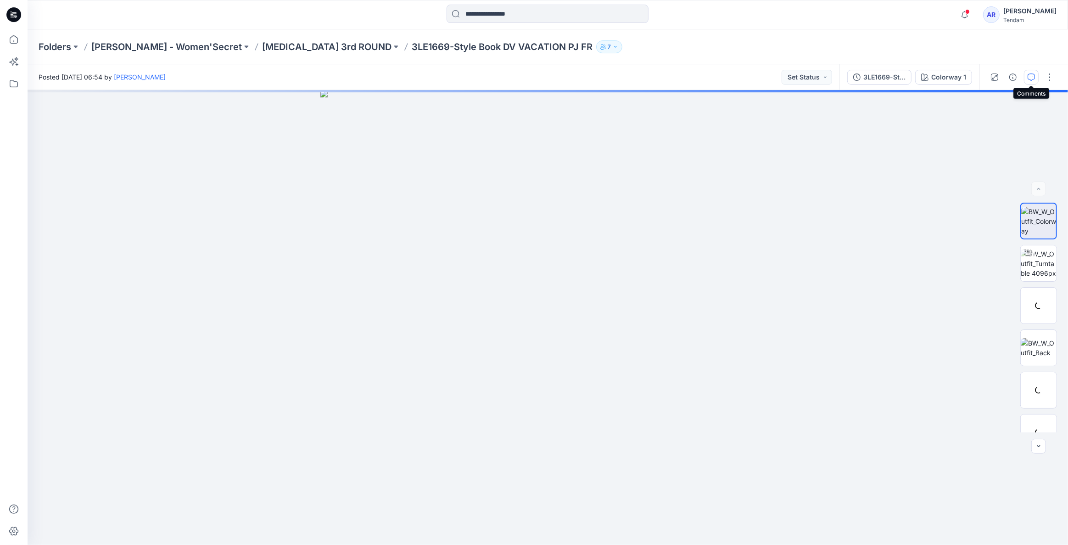
click at [1031, 73] on icon "button" at bounding box center [1031, 76] width 7 height 7
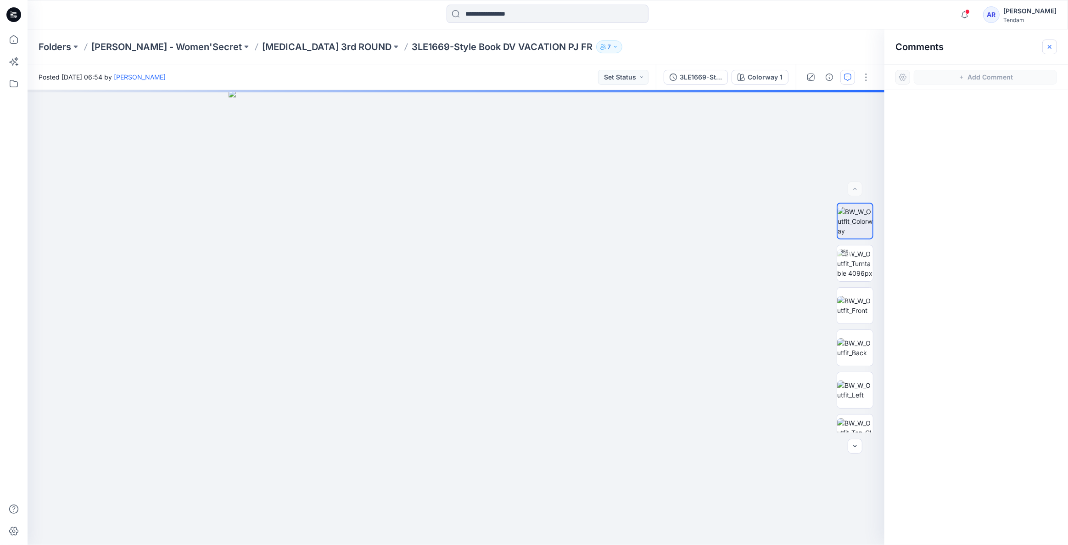
click at [1048, 45] on icon "button" at bounding box center [1049, 46] width 7 height 7
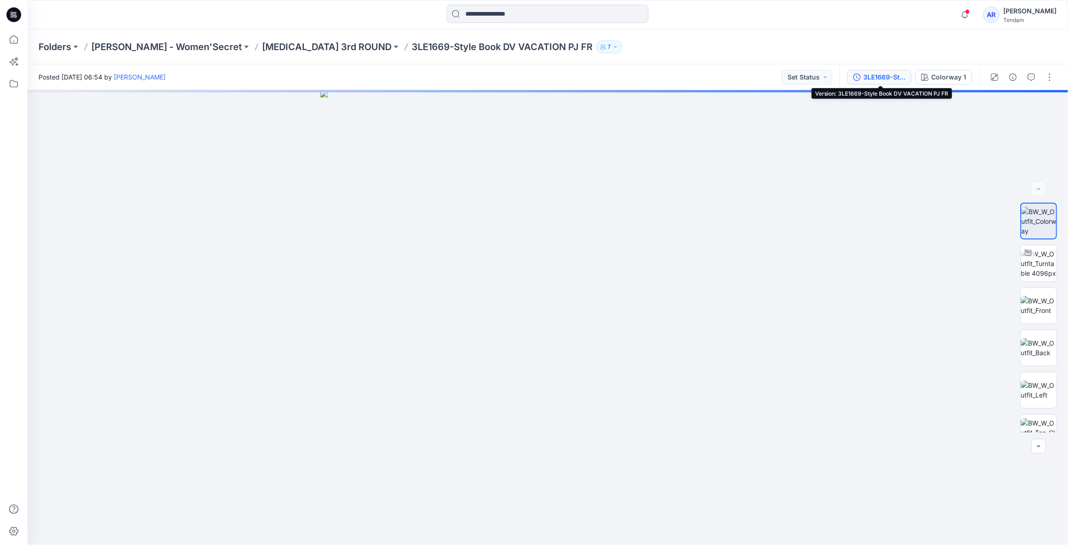
click at [878, 78] on div "3LE1669-Style Book DV VACATION PJ FR" at bounding box center [885, 77] width 42 height 10
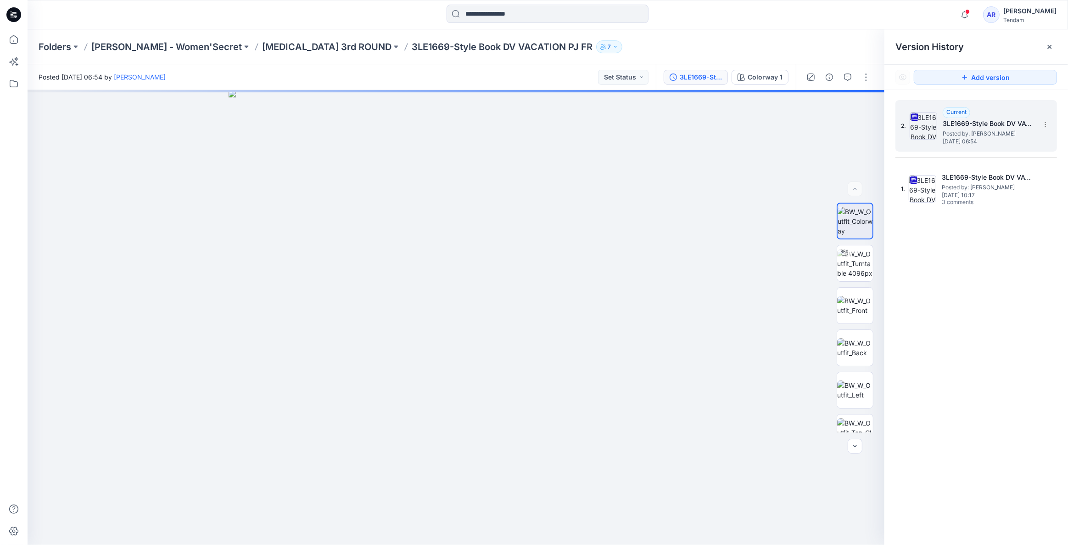
click at [977, 129] on span "Posted by: [PERSON_NAME]" at bounding box center [989, 133] width 92 height 9
click at [959, 185] on span "Posted by: [PERSON_NAME]" at bounding box center [988, 187] width 92 height 9
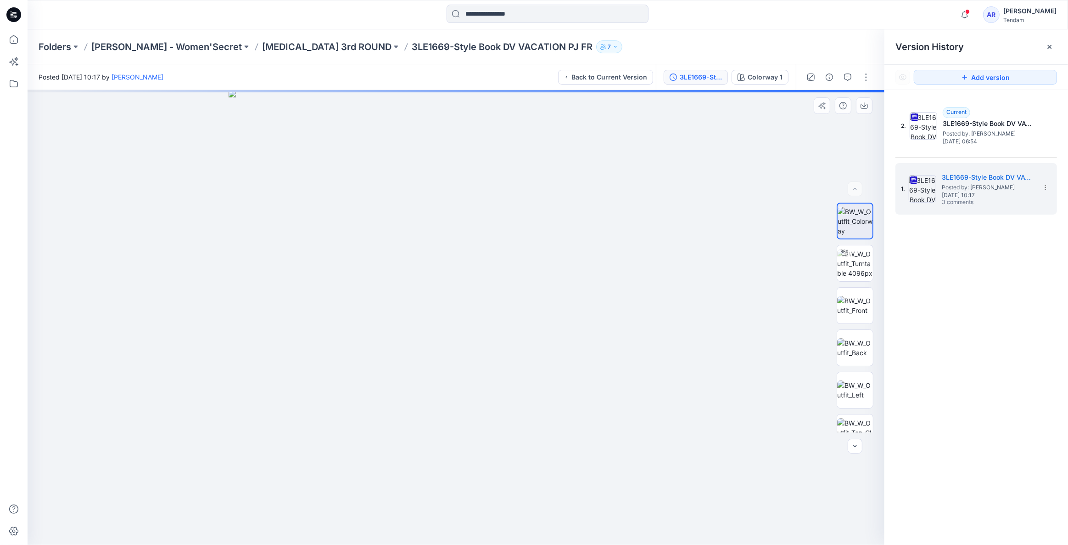
click at [825, 138] on div at bounding box center [456, 317] width 857 height 455
click at [848, 76] on icon "button" at bounding box center [848, 76] width 3 height 0
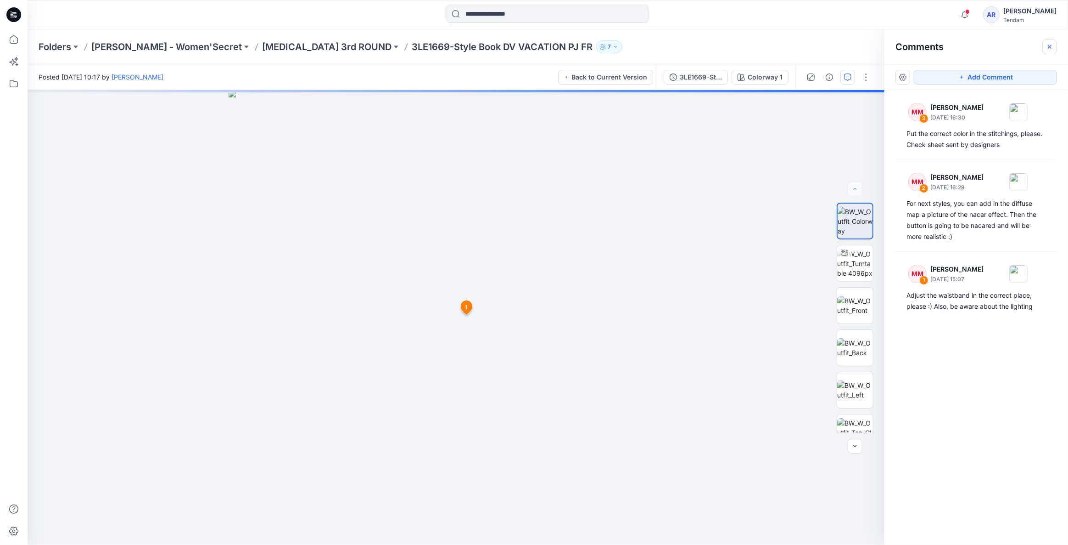
click at [1051, 51] on button "button" at bounding box center [1050, 46] width 15 height 15
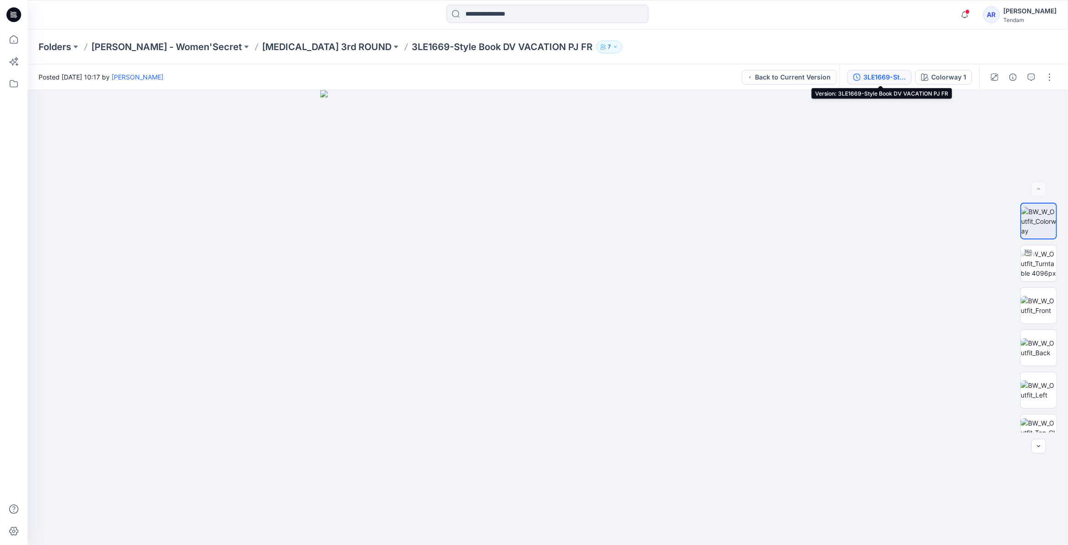
click at [856, 79] on icon "button" at bounding box center [856, 76] width 7 height 7
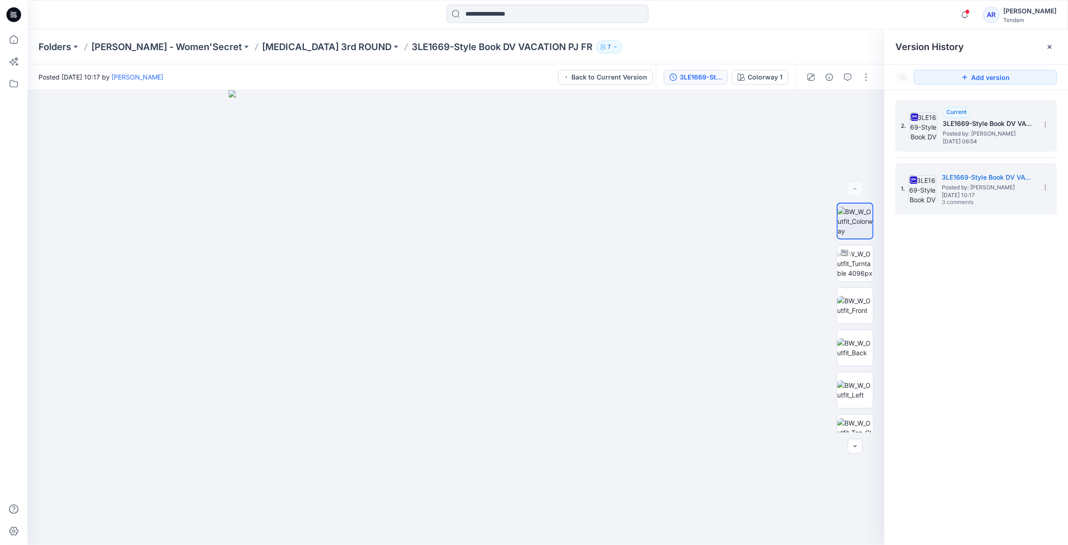
click at [986, 129] on span "Posted by: [PERSON_NAME]" at bounding box center [989, 133] width 92 height 9
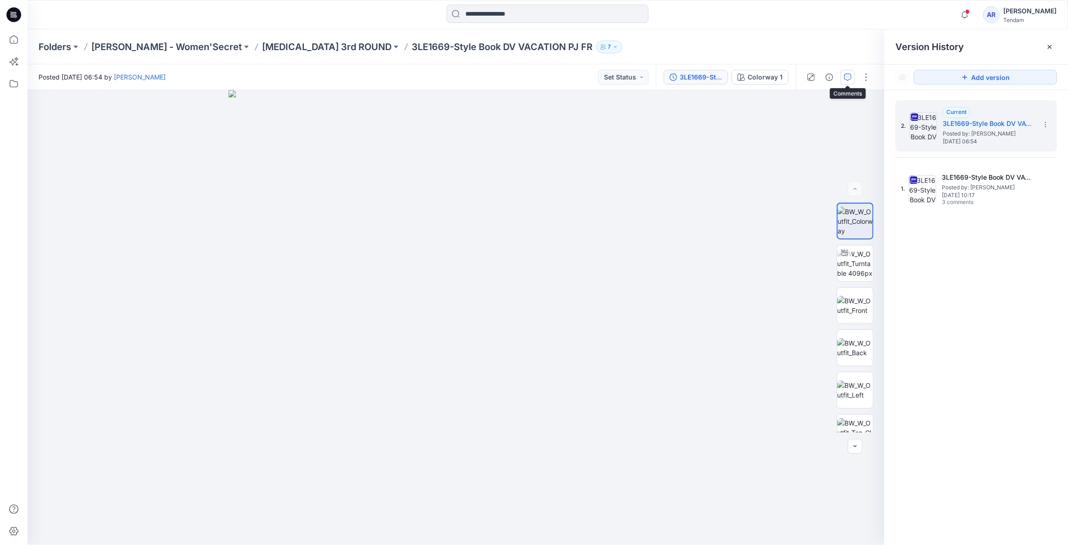
click at [849, 77] on icon "button" at bounding box center [848, 76] width 3 height 0
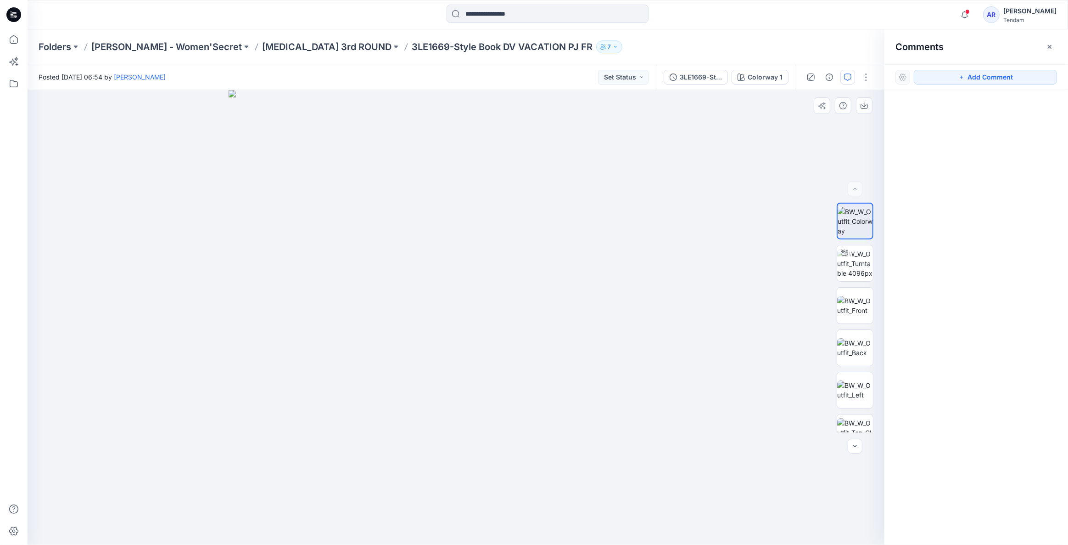
click at [773, 174] on div at bounding box center [456, 317] width 857 height 455
